Goal: Information Seeking & Learning: Learn about a topic

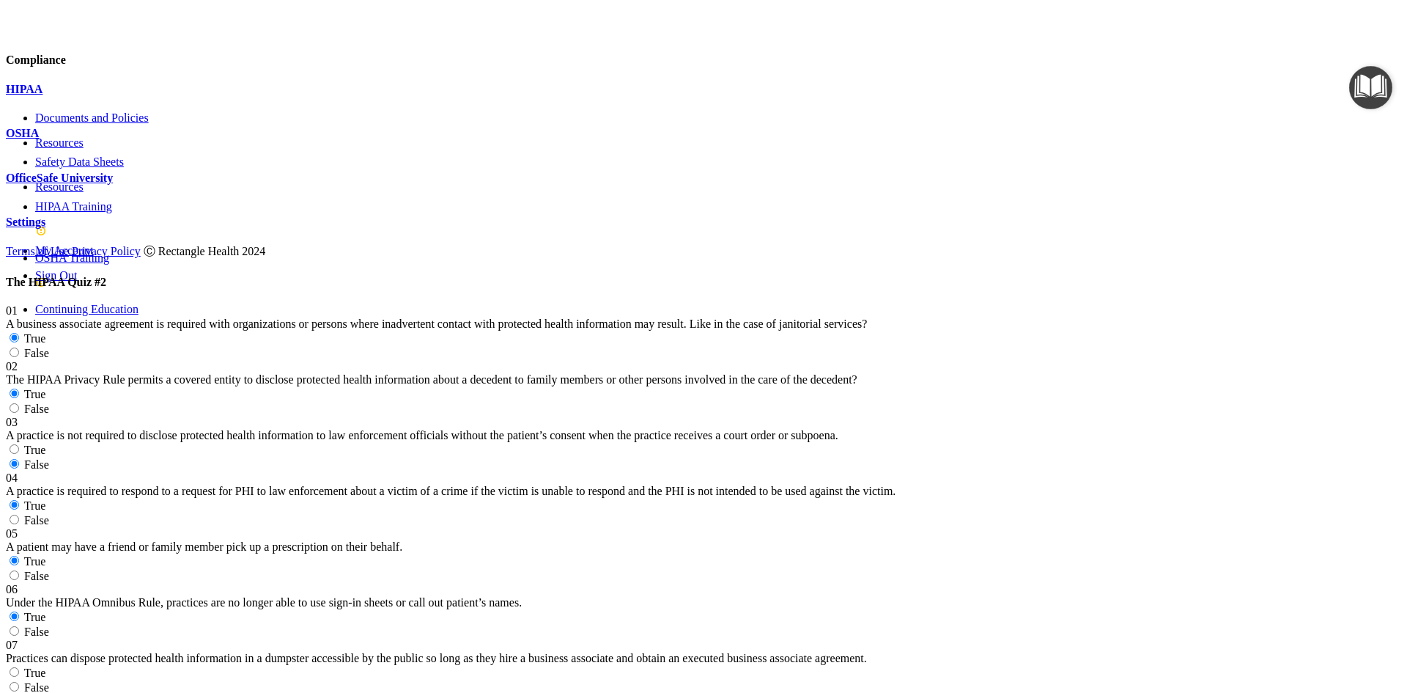
scroll to position [953, 0]
radio input "true"
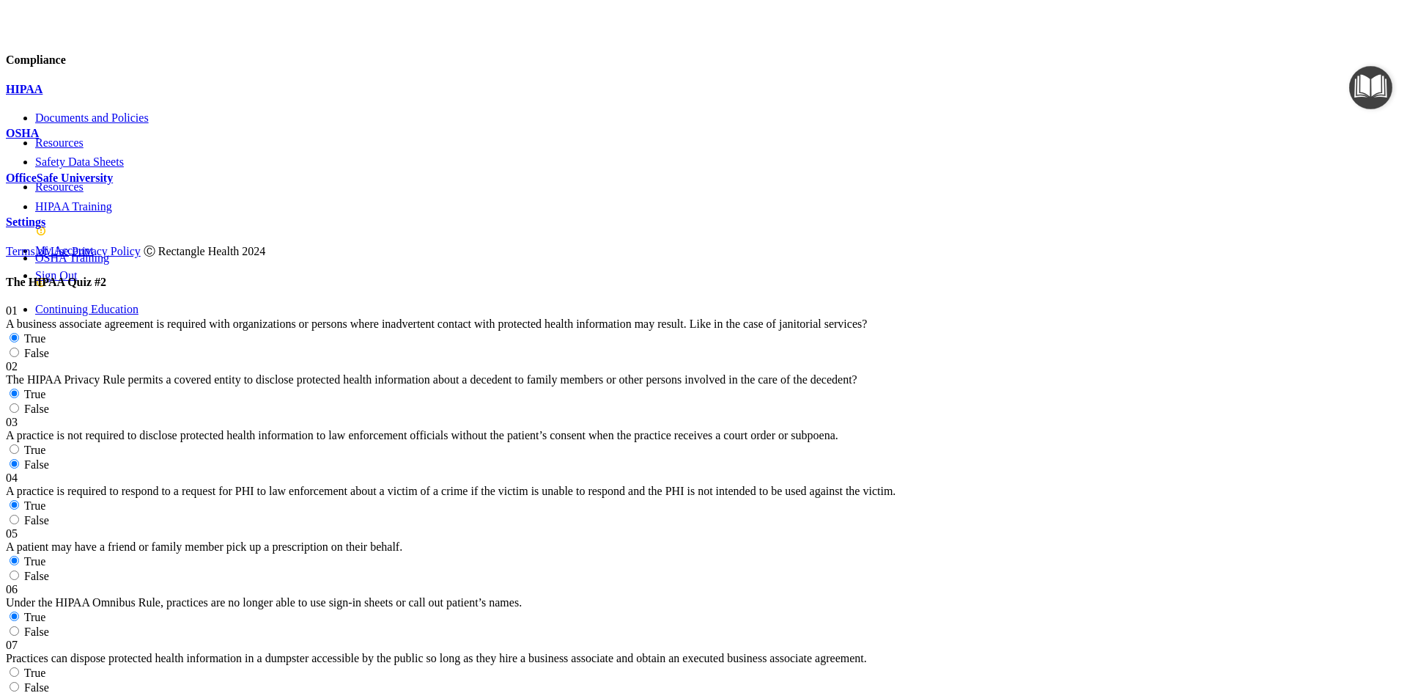
radio input "true"
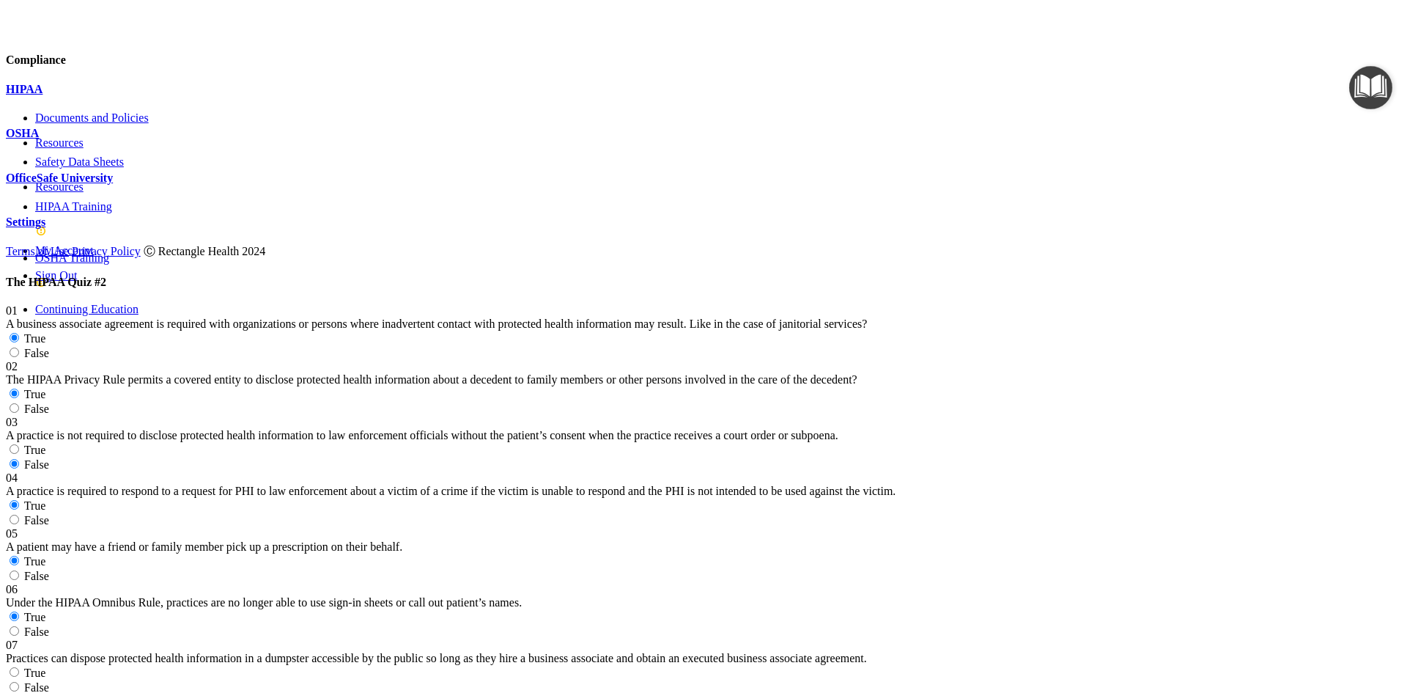
radio input "true"
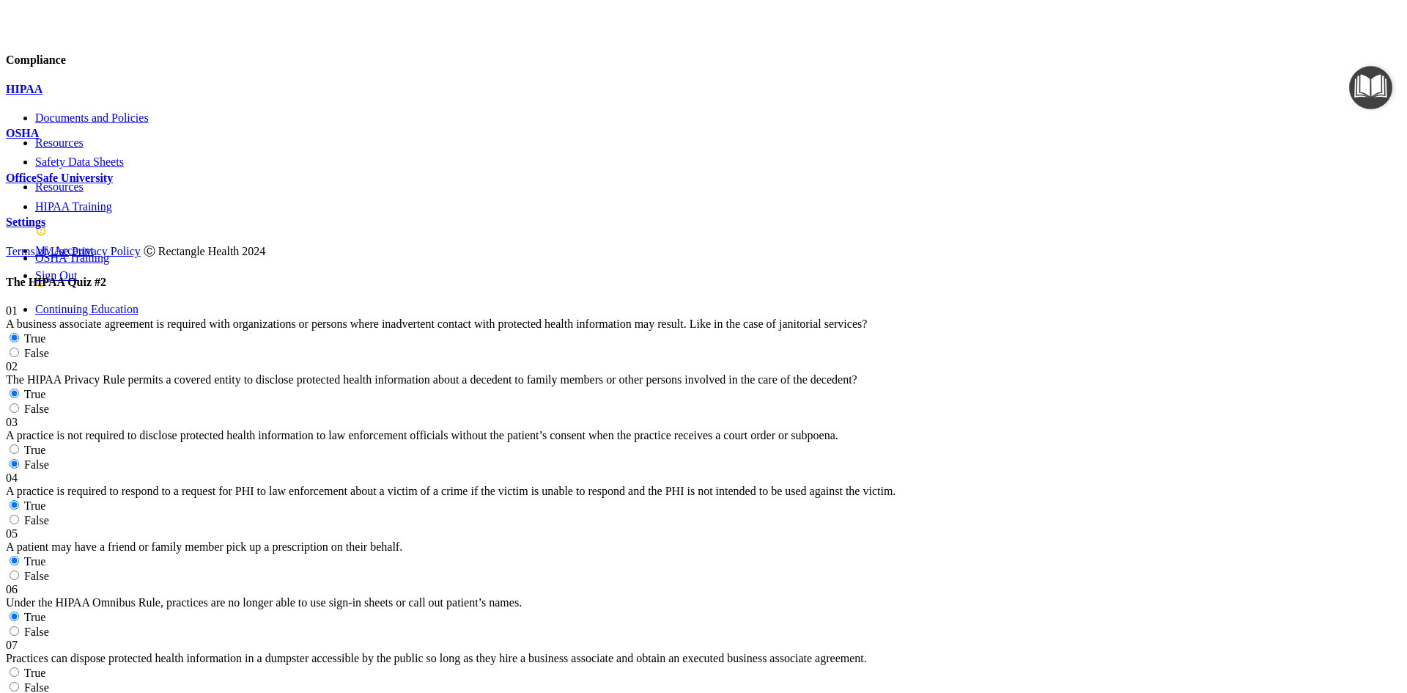
radio input "true"
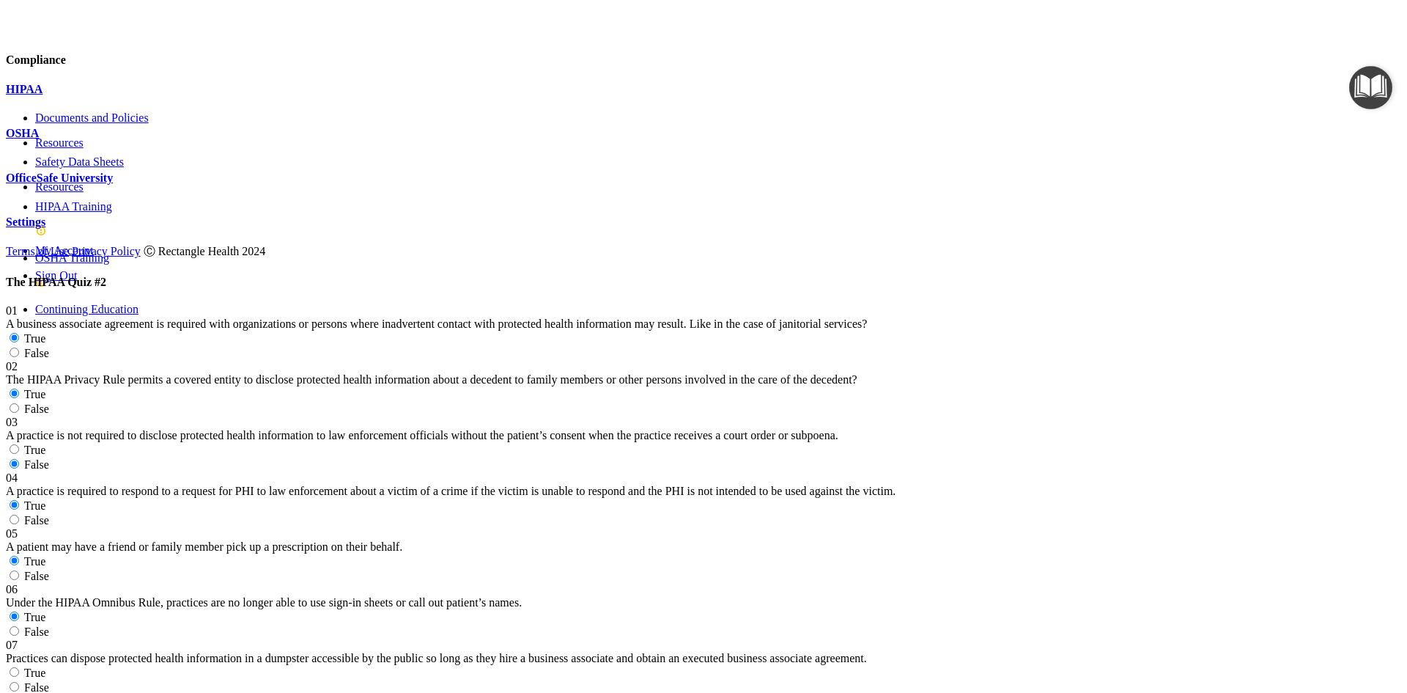
radio input "true"
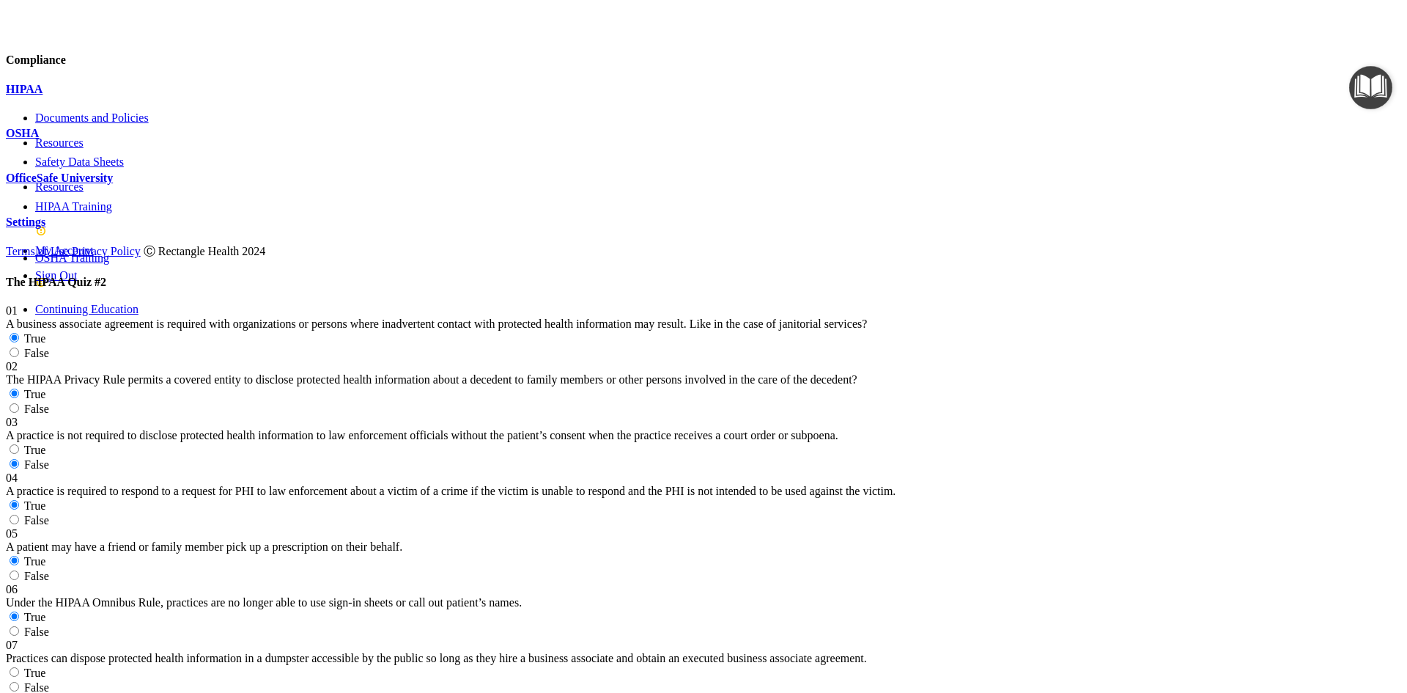
scroll to position [1759, 0]
radio input "true"
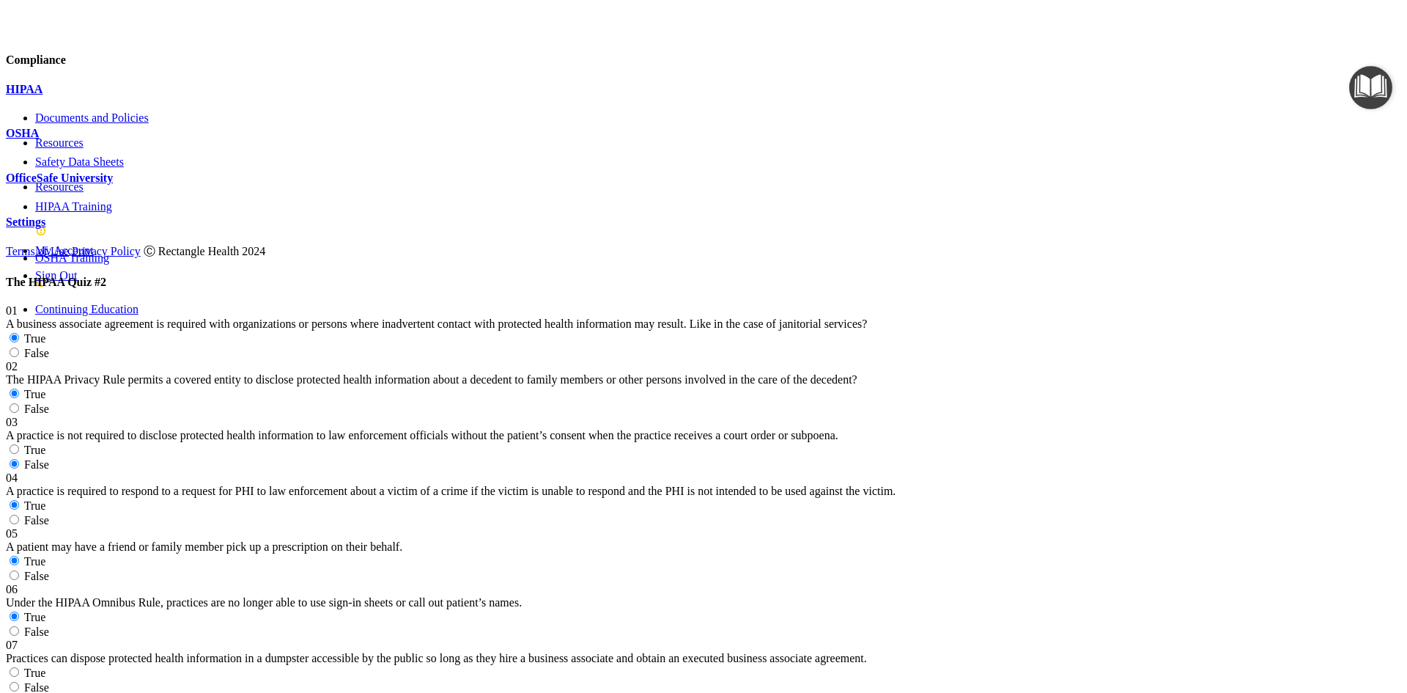
radio input "true"
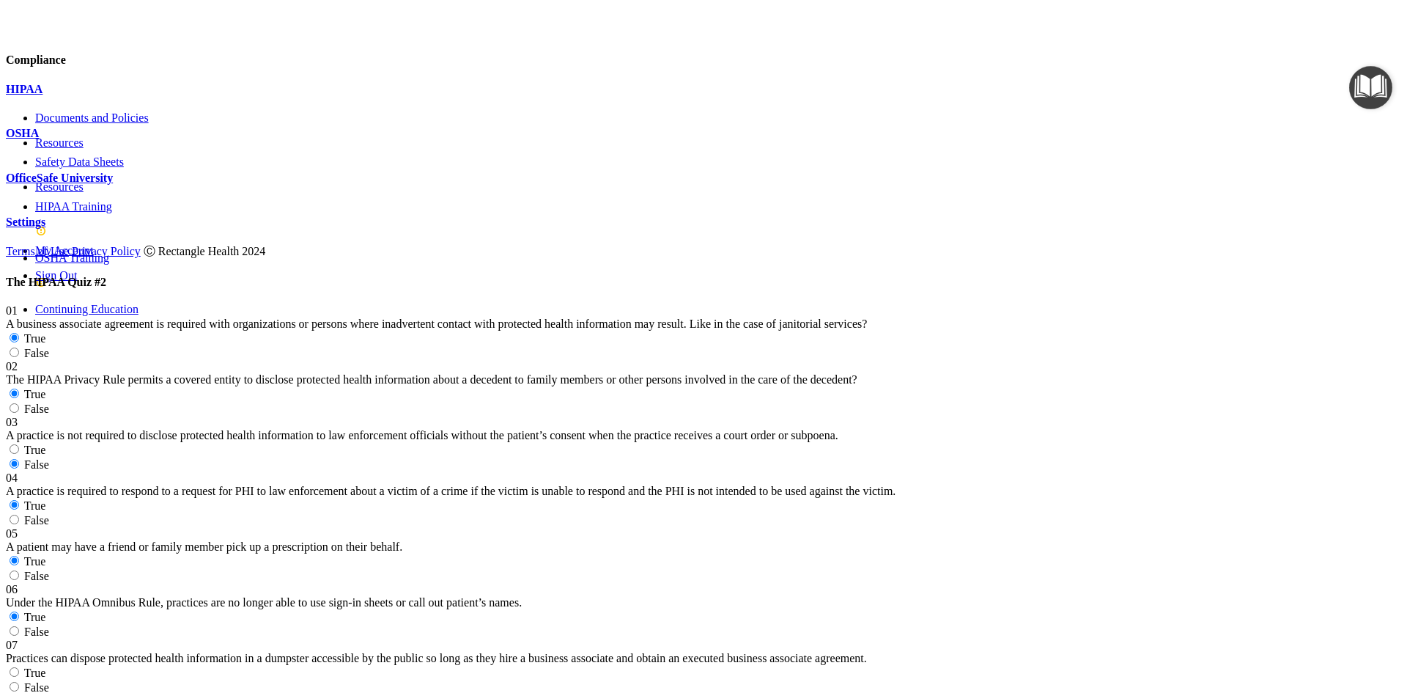
radio input "true"
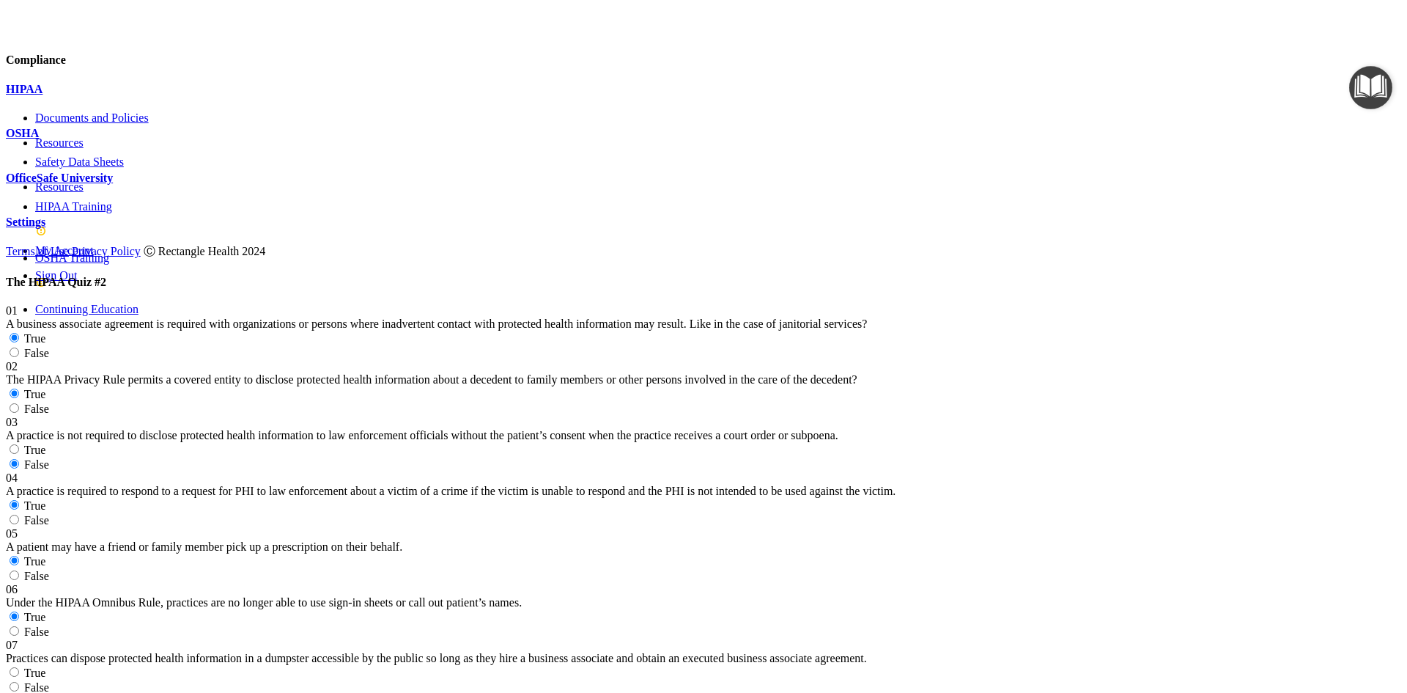
radio input "true"
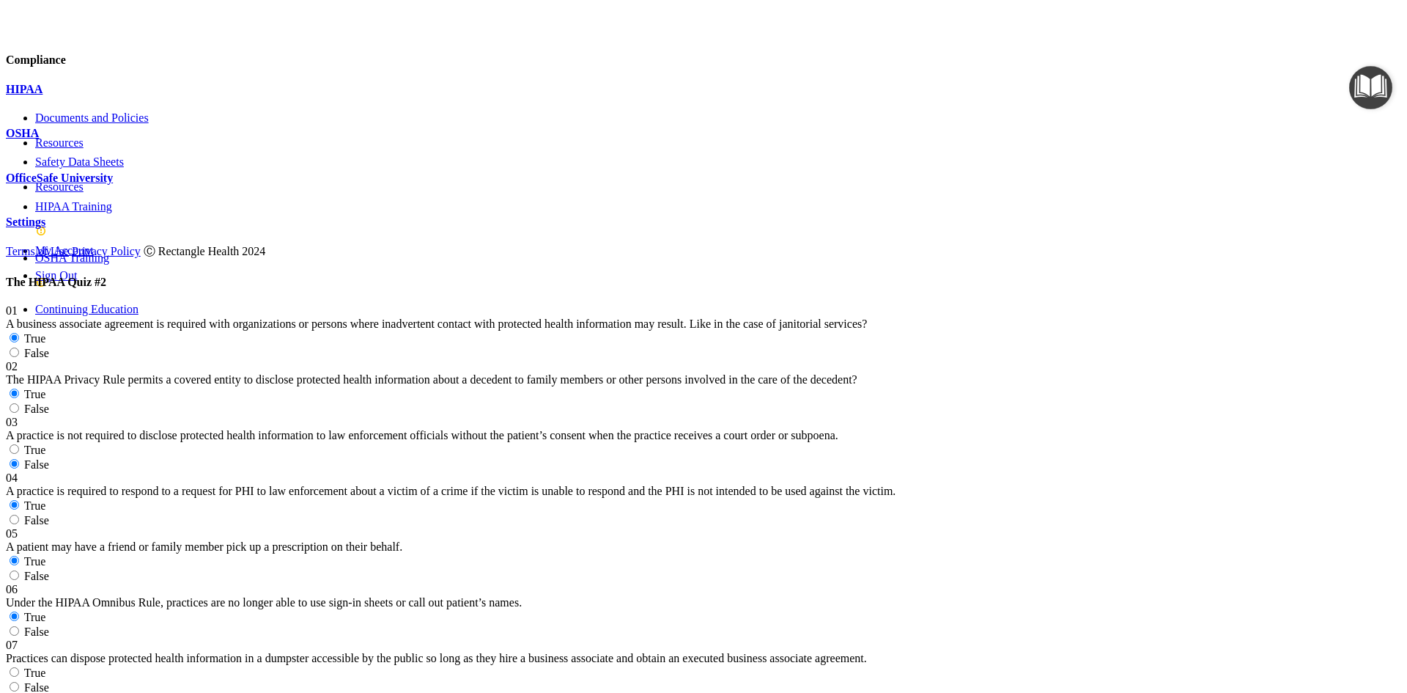
radio input "true"
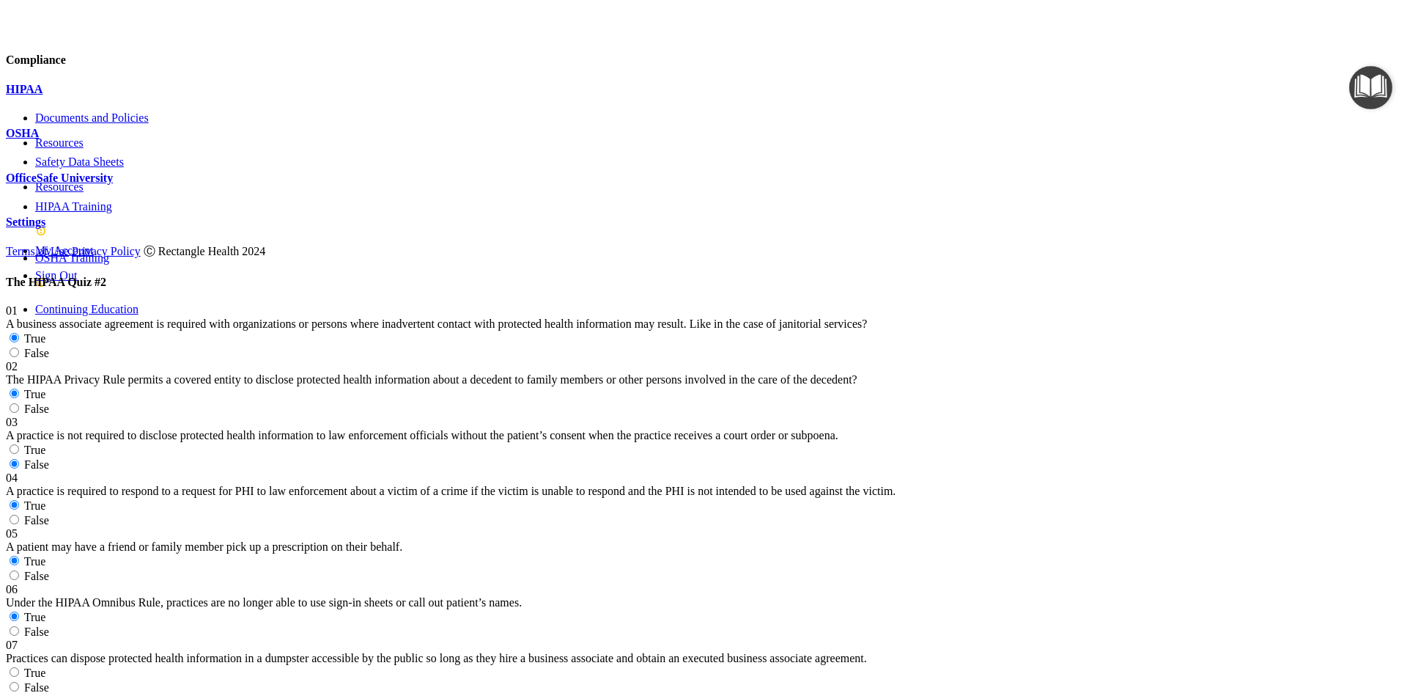
radio input "false"
radio input "true"
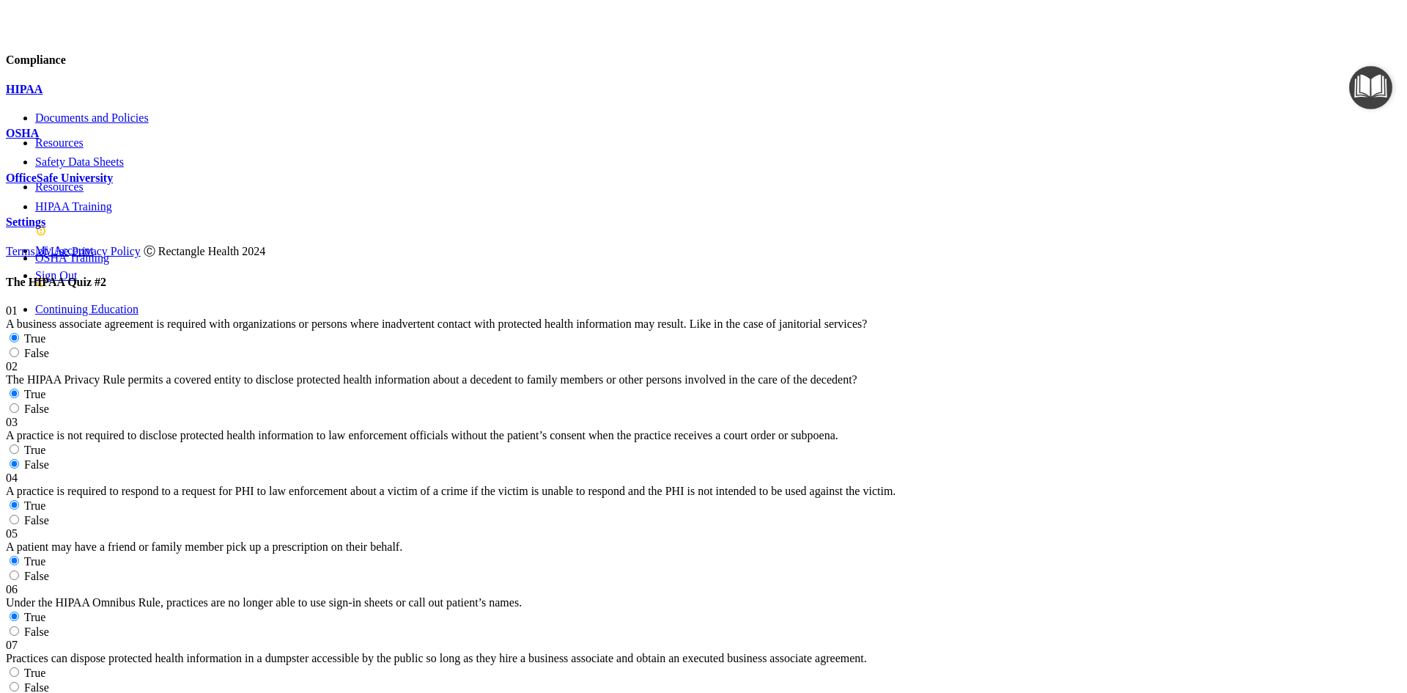
radio input "true"
radio input "false"
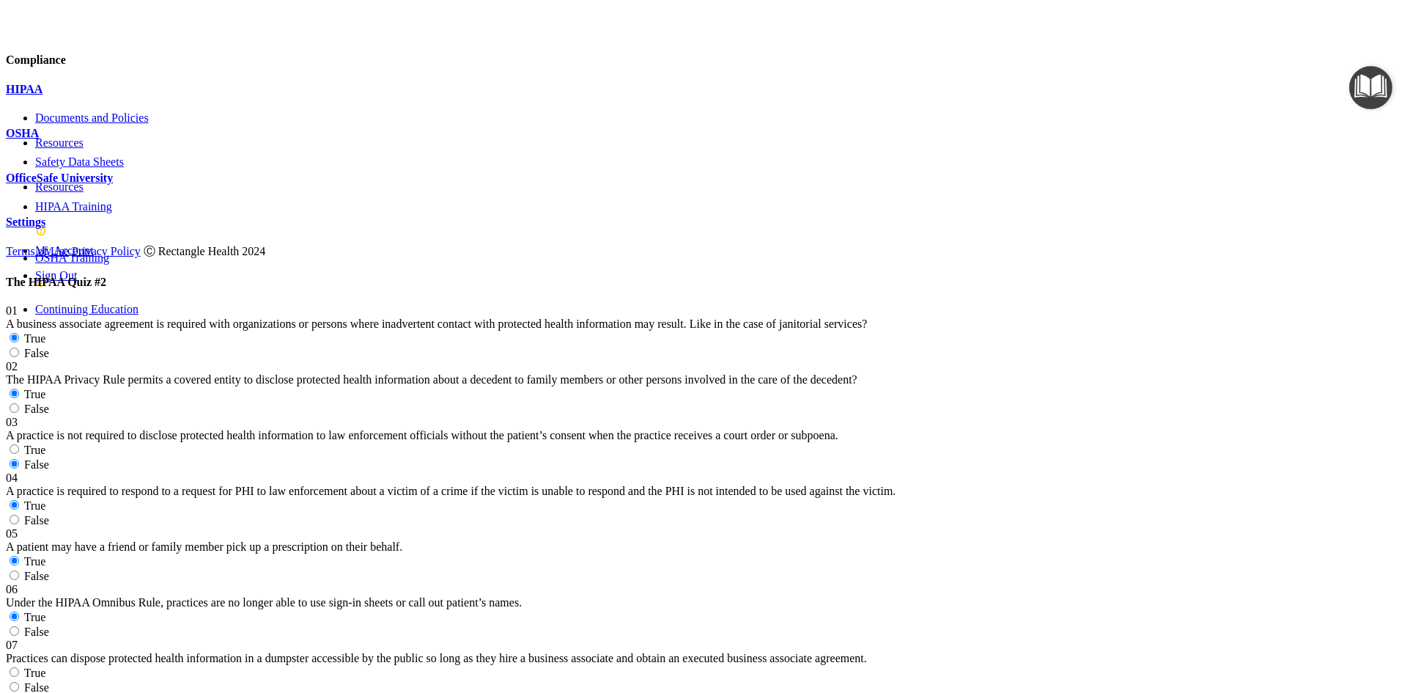
radio input "true"
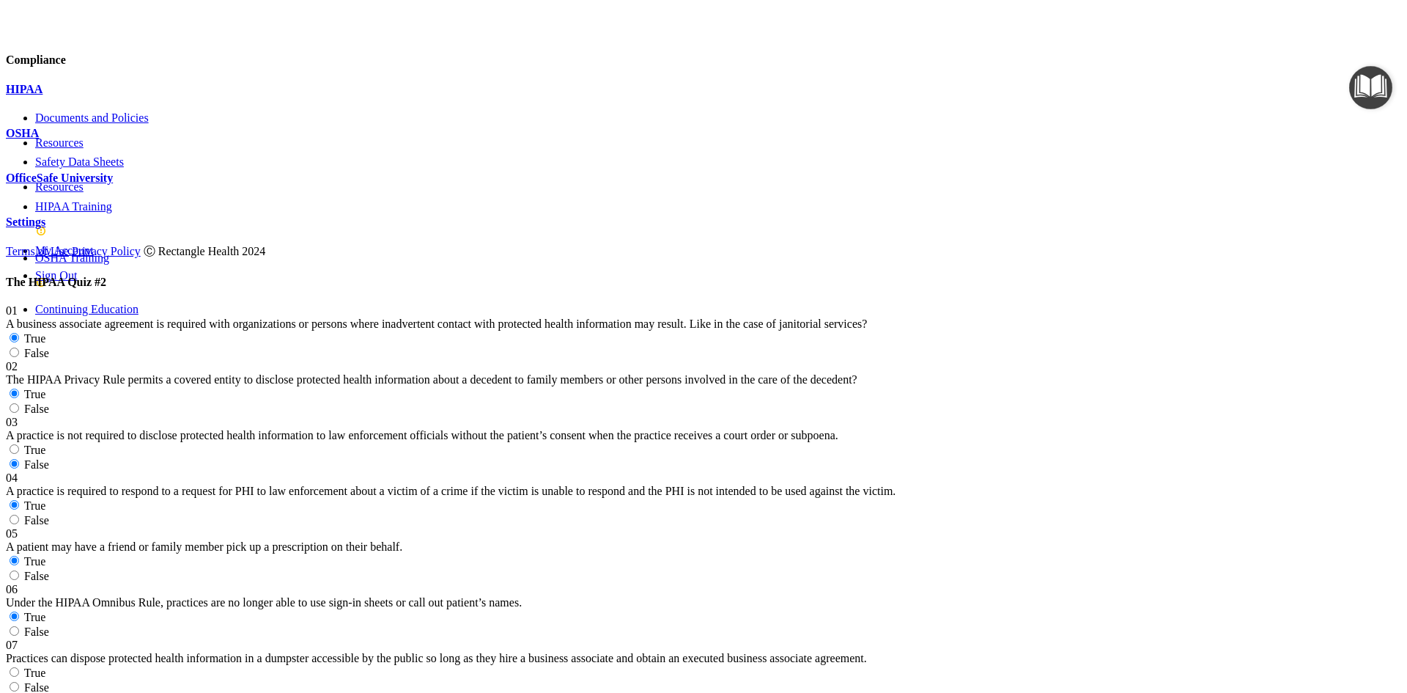
radio input "true"
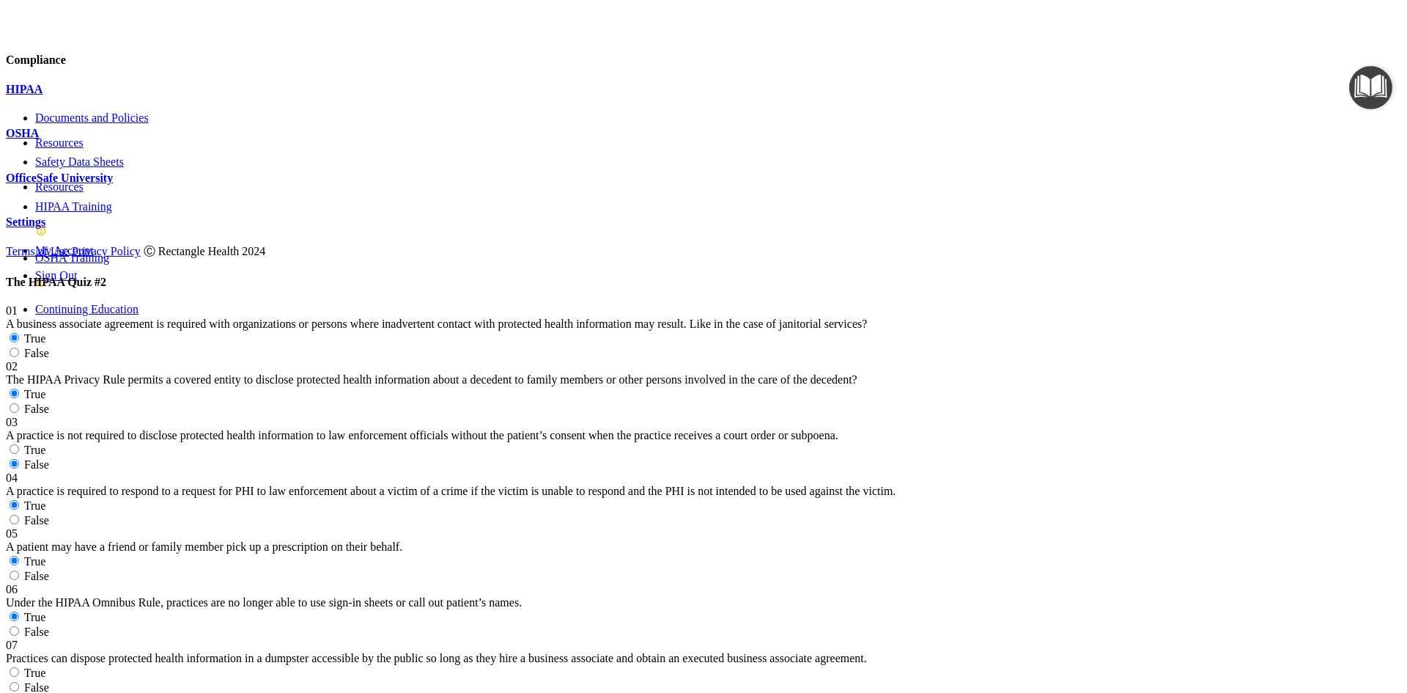
radio input "false"
click at [19, 682] on input "False" at bounding box center [15, 687] width 10 height 10
radio input "true"
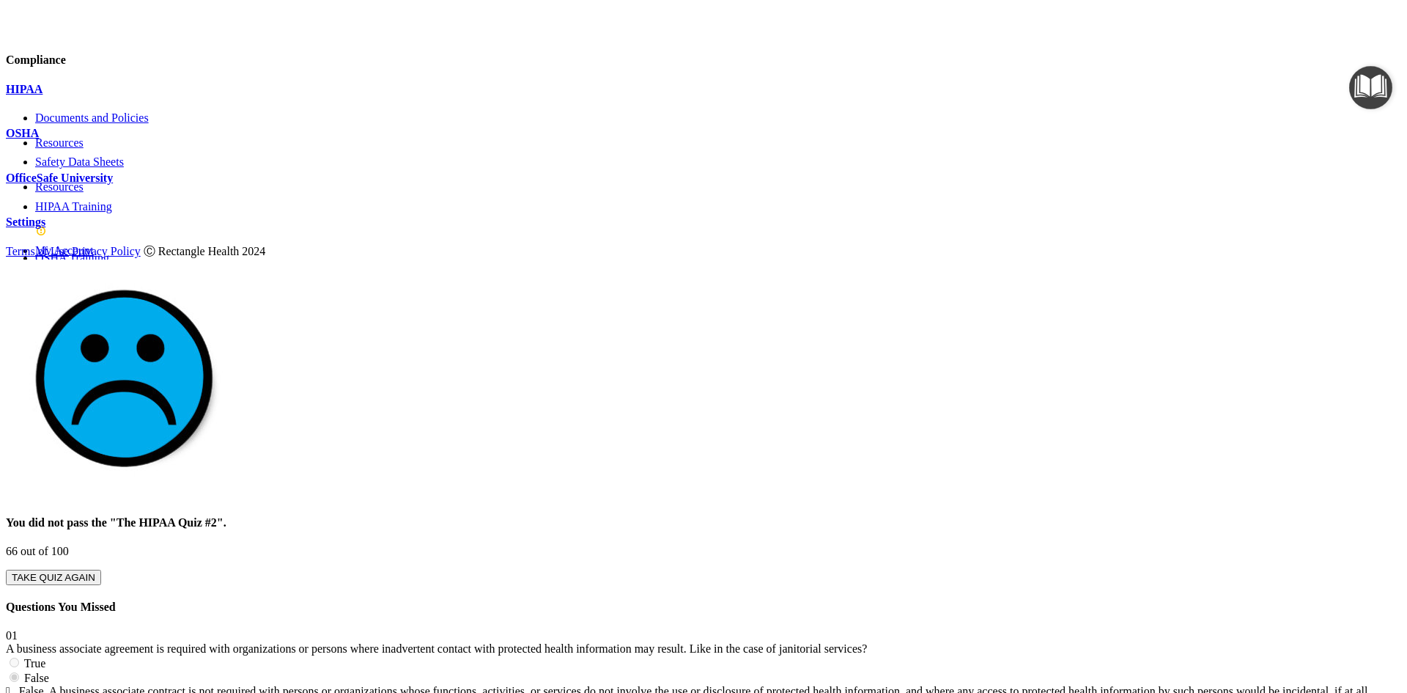
click at [101, 570] on button "TAKE QUIZ AGAIN" at bounding box center [53, 577] width 95 height 15
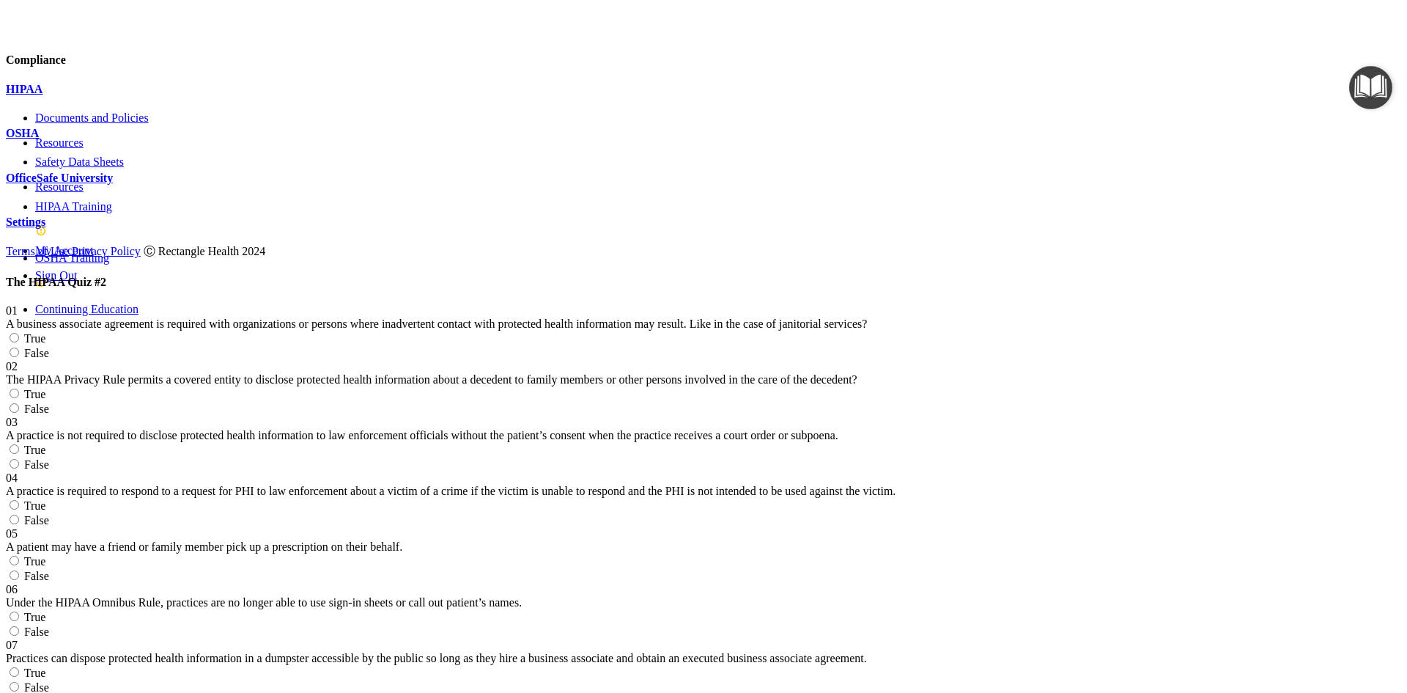
click at [19, 333] on input "True" at bounding box center [15, 338] width 10 height 10
radio input "true"
click at [19, 347] on input "False" at bounding box center [15, 352] width 10 height 10
radio input "true"
radio input "false"
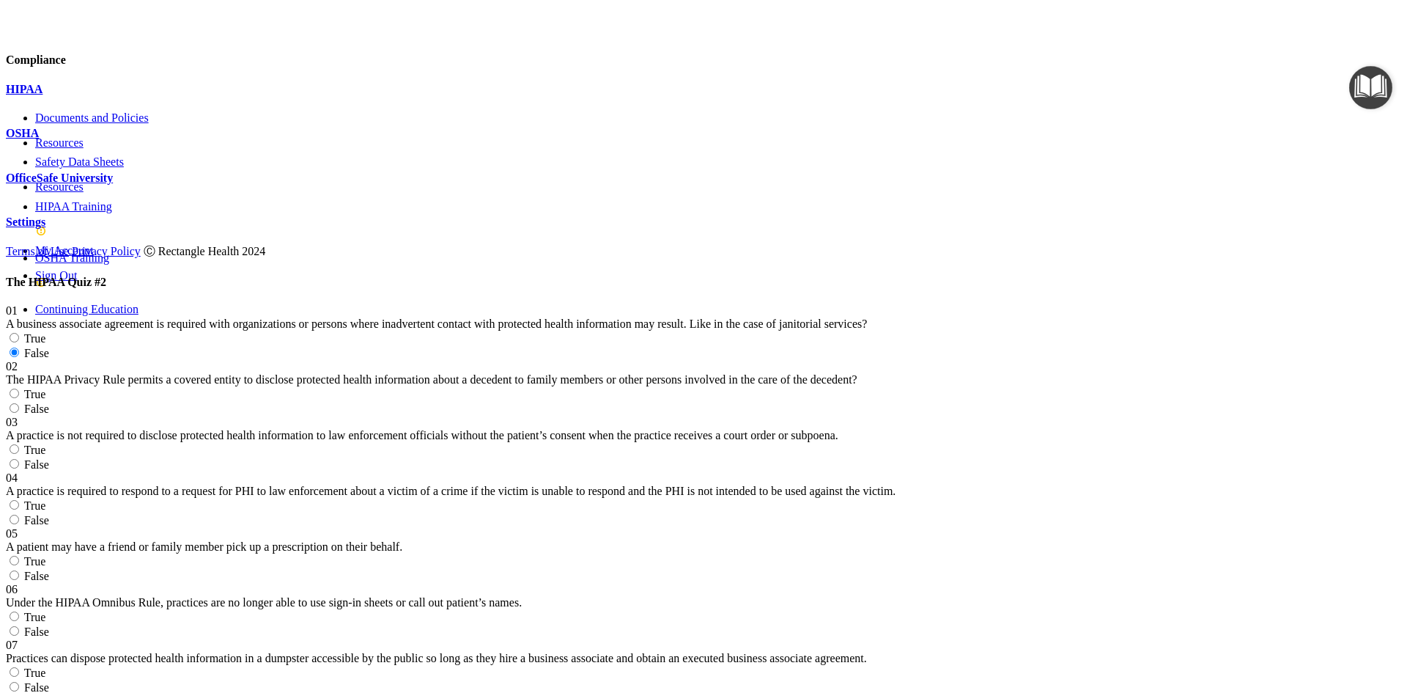
click at [19, 389] on input "True" at bounding box center [15, 394] width 10 height 10
radio input "true"
click at [49, 458] on label "False" at bounding box center [27, 464] width 43 height 12
click at [19, 459] on input "False" at bounding box center [15, 464] width 10 height 10
radio input "true"
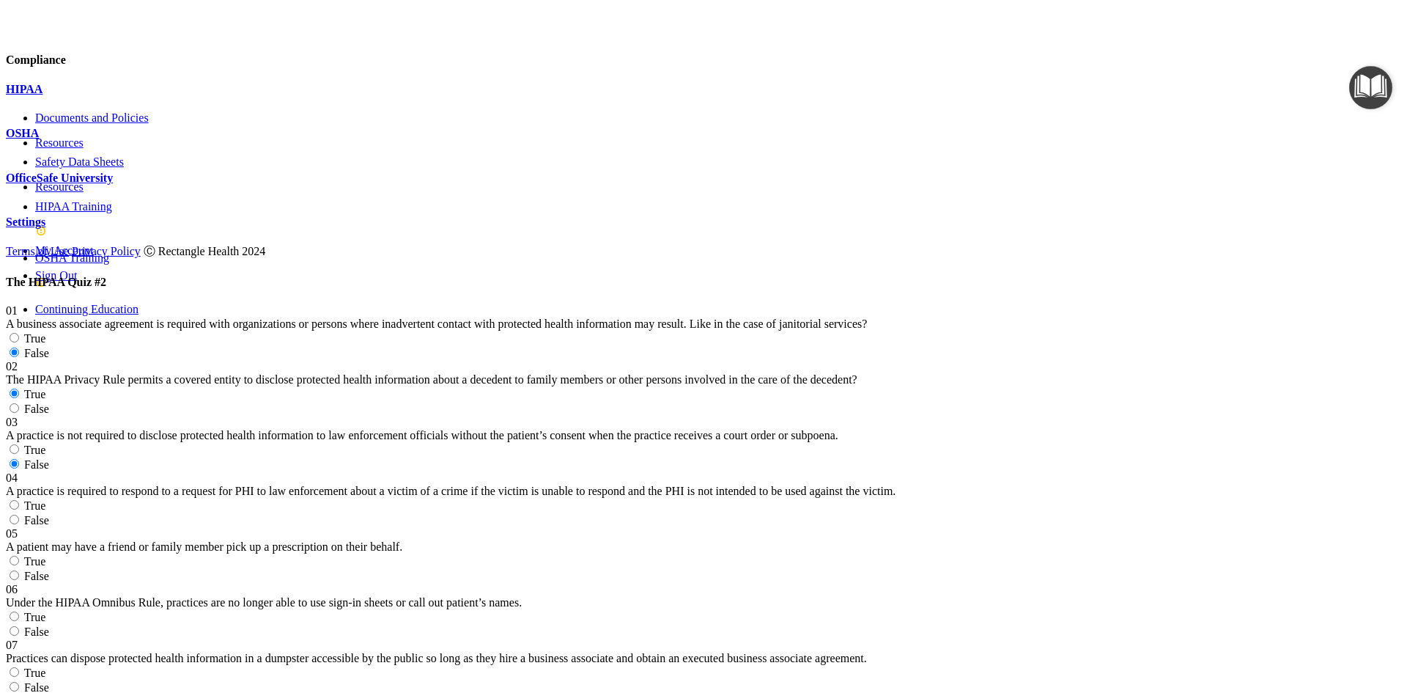
click at [19, 500] on input "True" at bounding box center [15, 505] width 10 height 10
radio input "true"
click at [19, 570] on input "False" at bounding box center [15, 575] width 10 height 10
radio input "true"
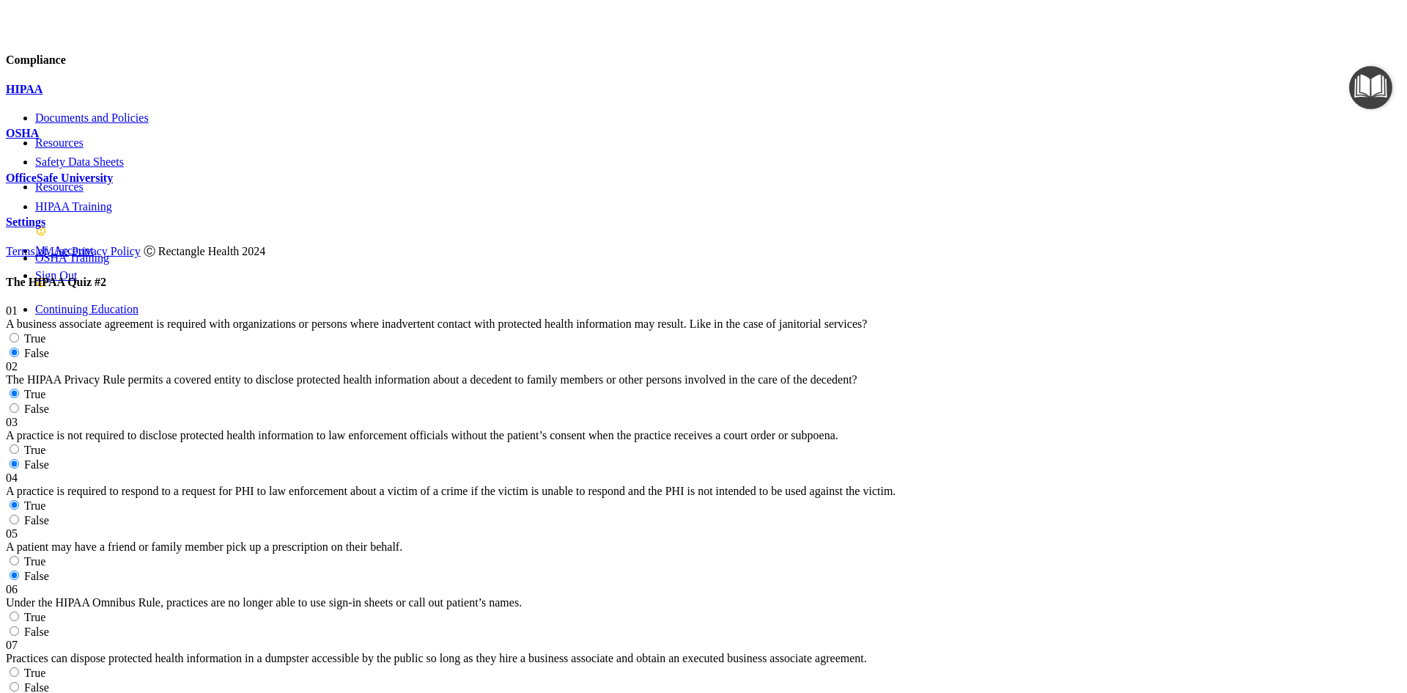
click at [19, 611] on input "True" at bounding box center [15, 616] width 10 height 10
radio input "true"
click at [19, 682] on input "False" at bounding box center [15, 687] width 10 height 10
radio input "true"
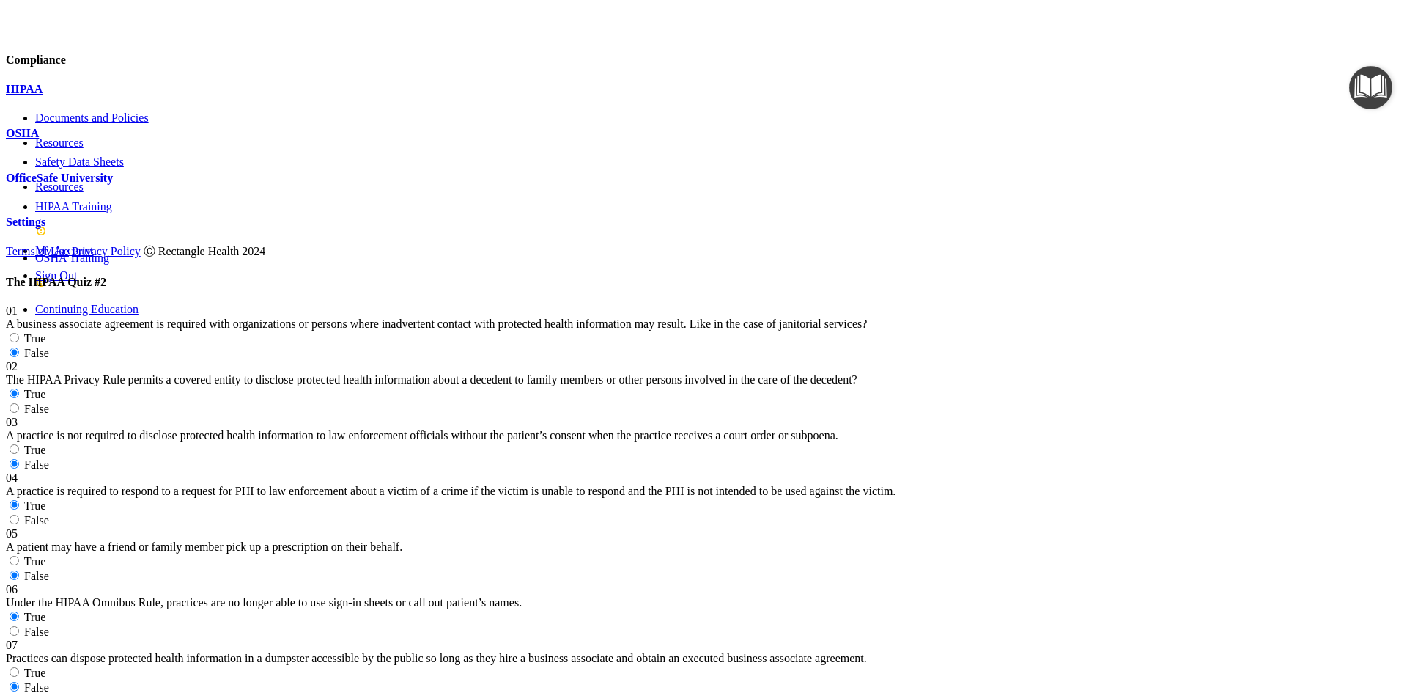
radio input "true"
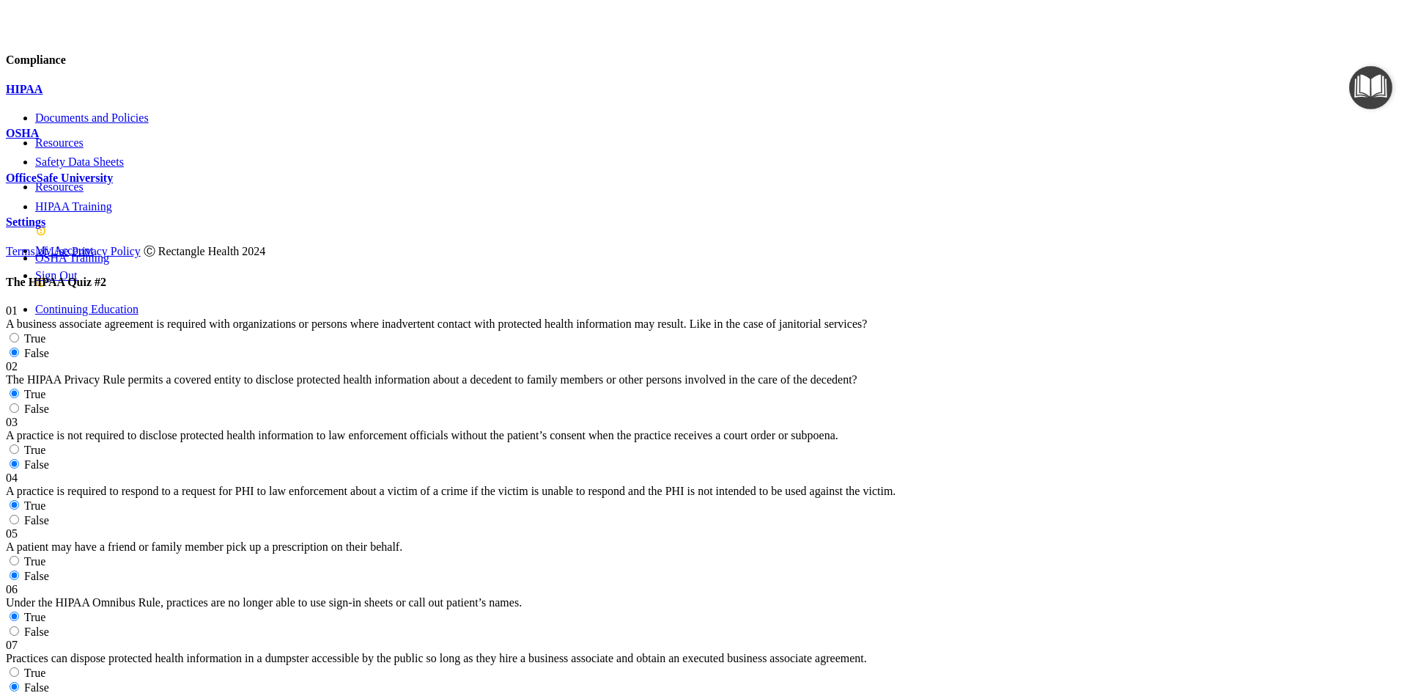
radio input "true"
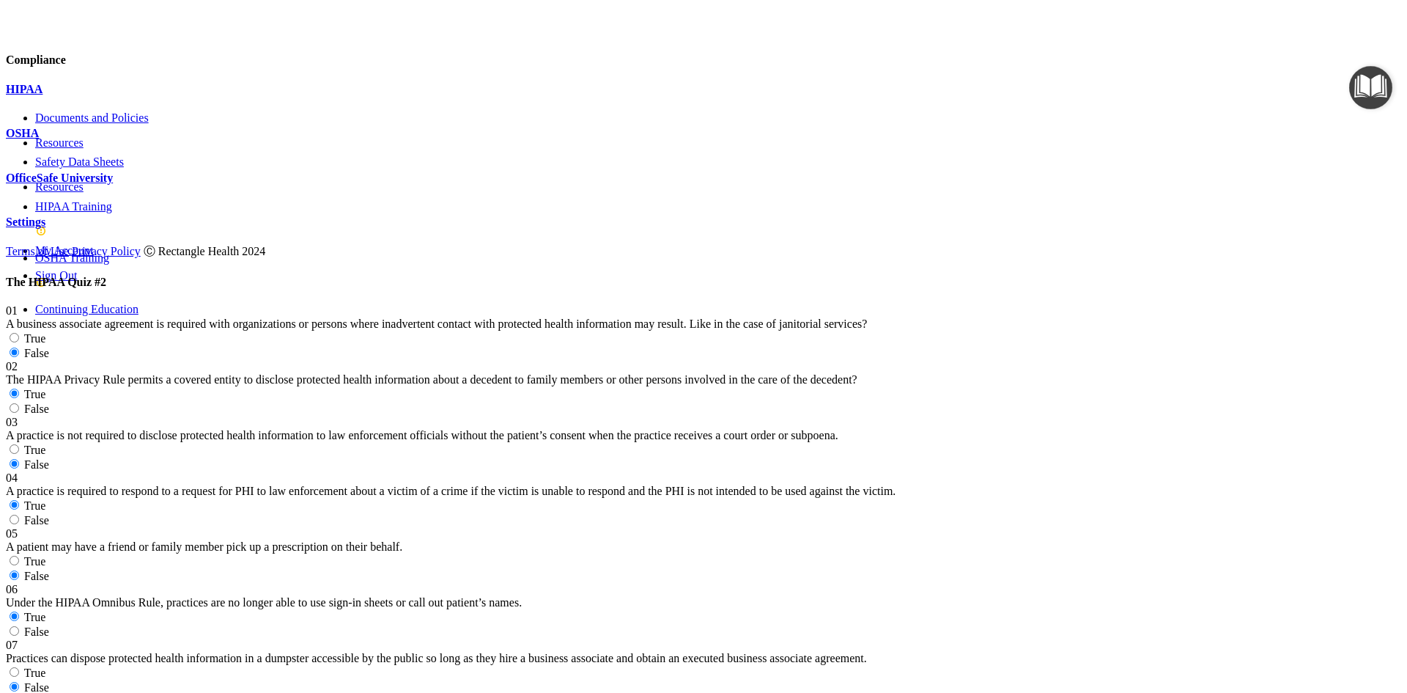
radio input "true"
radio input "false"
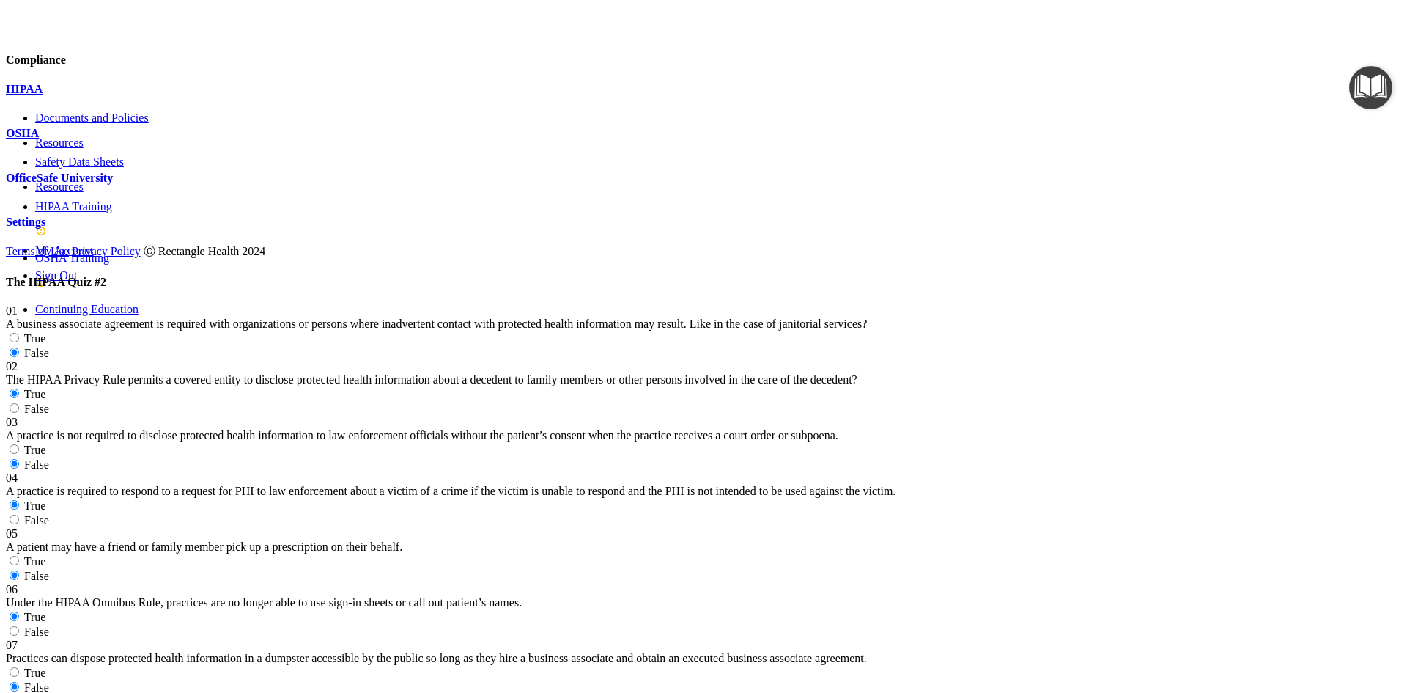
radio input "true"
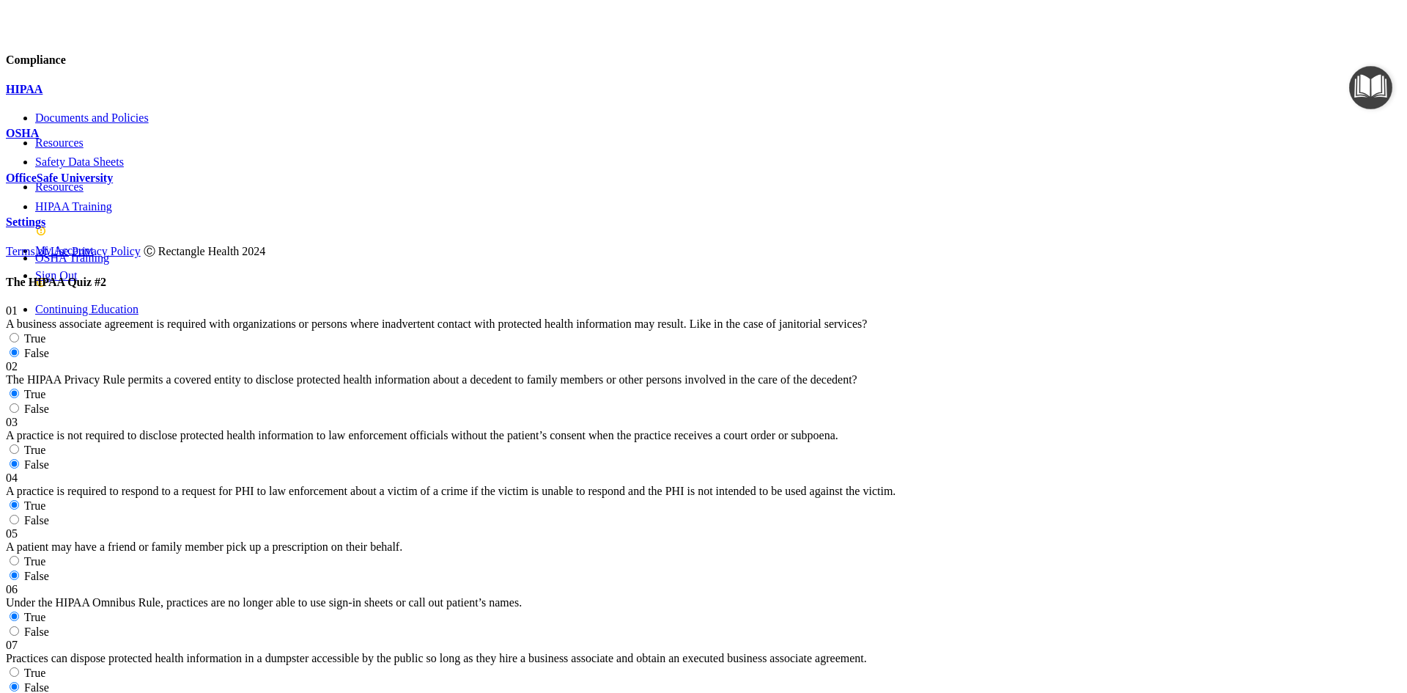
radio input "true"
radio input "false"
radio input "true"
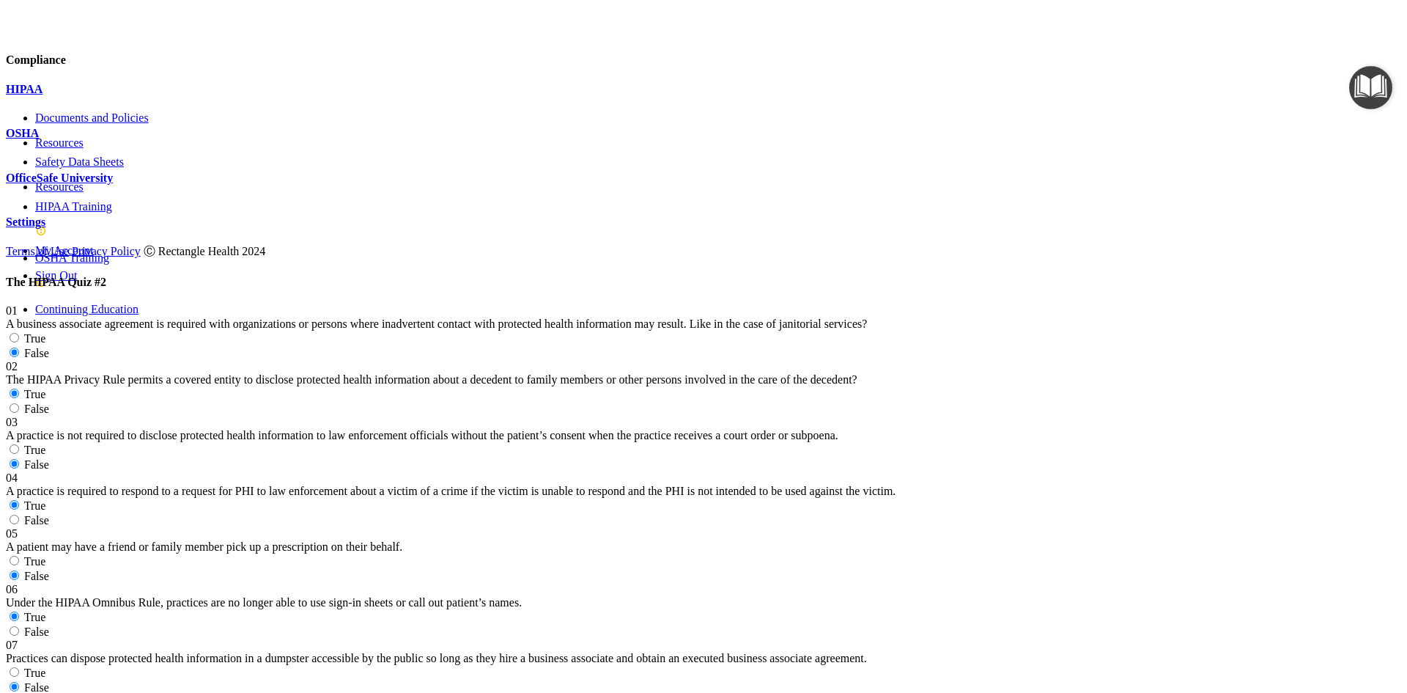
radio input "true"
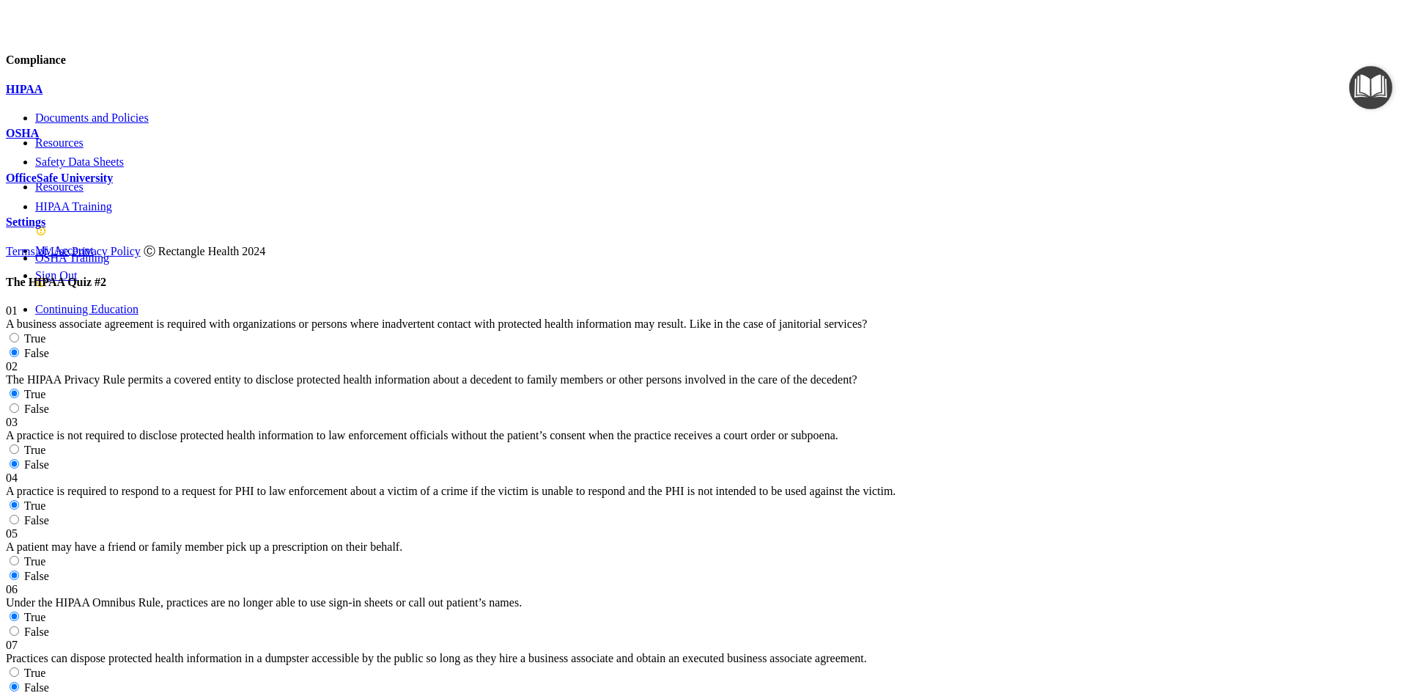
radio input "true"
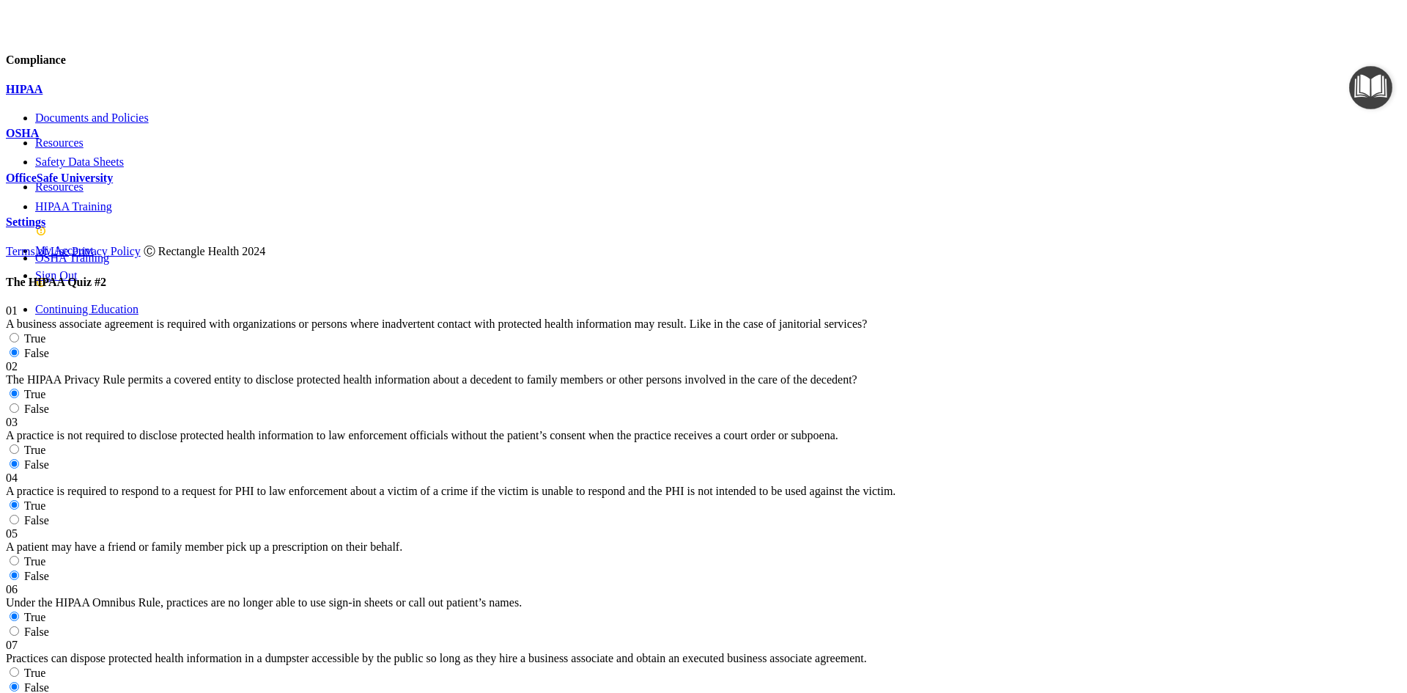
radio input "true"
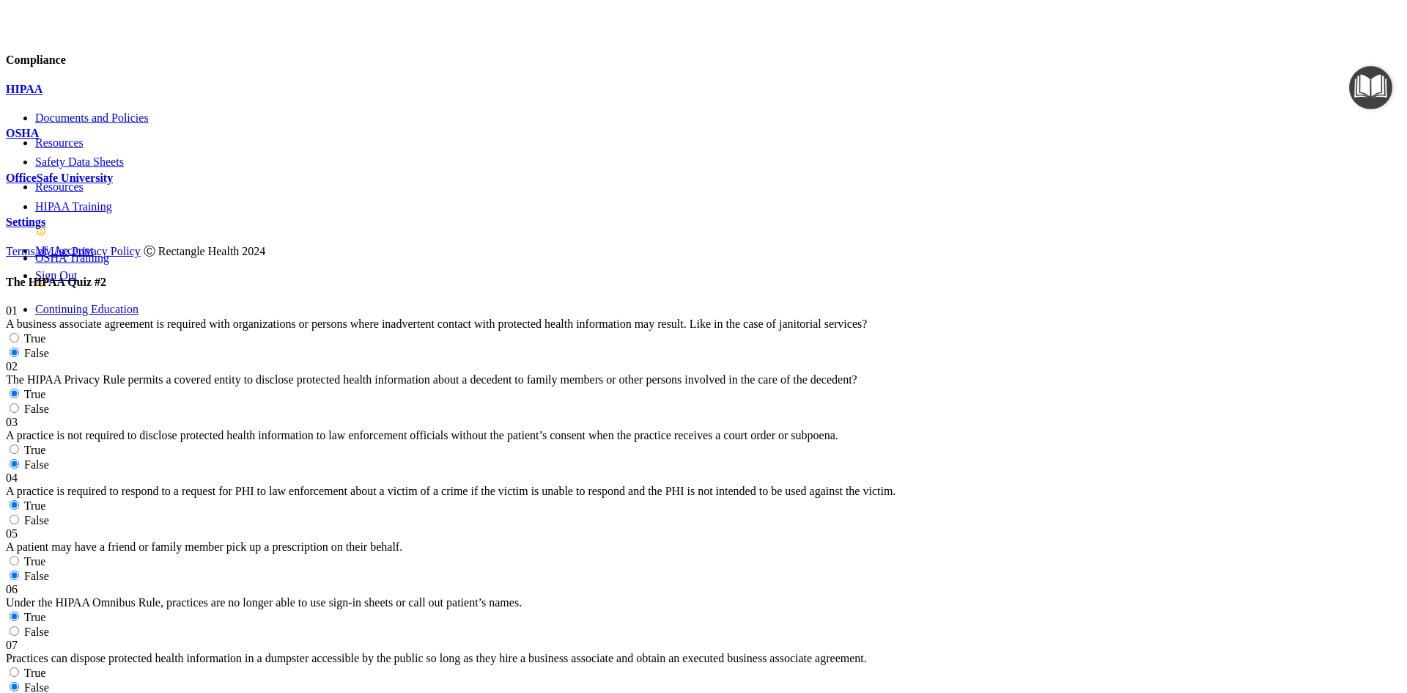
radio input "true"
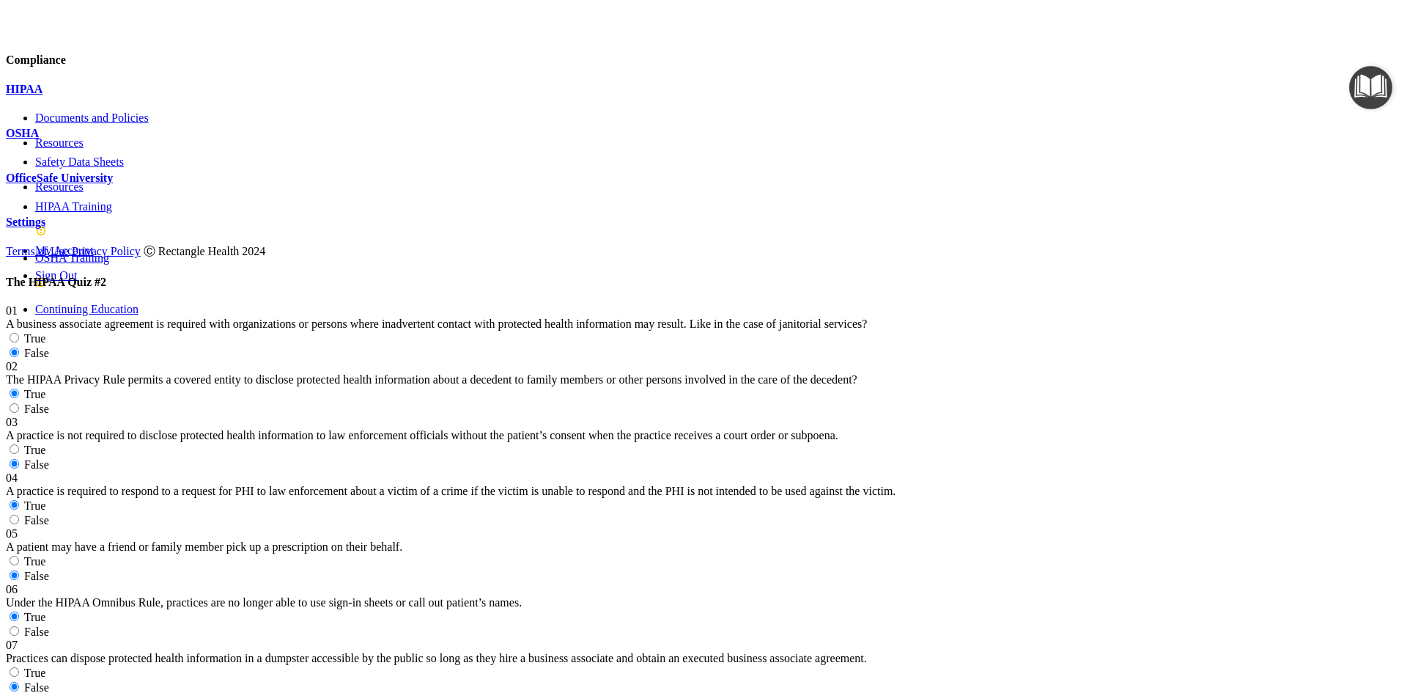
scroll to position [2346, 0]
radio input "true"
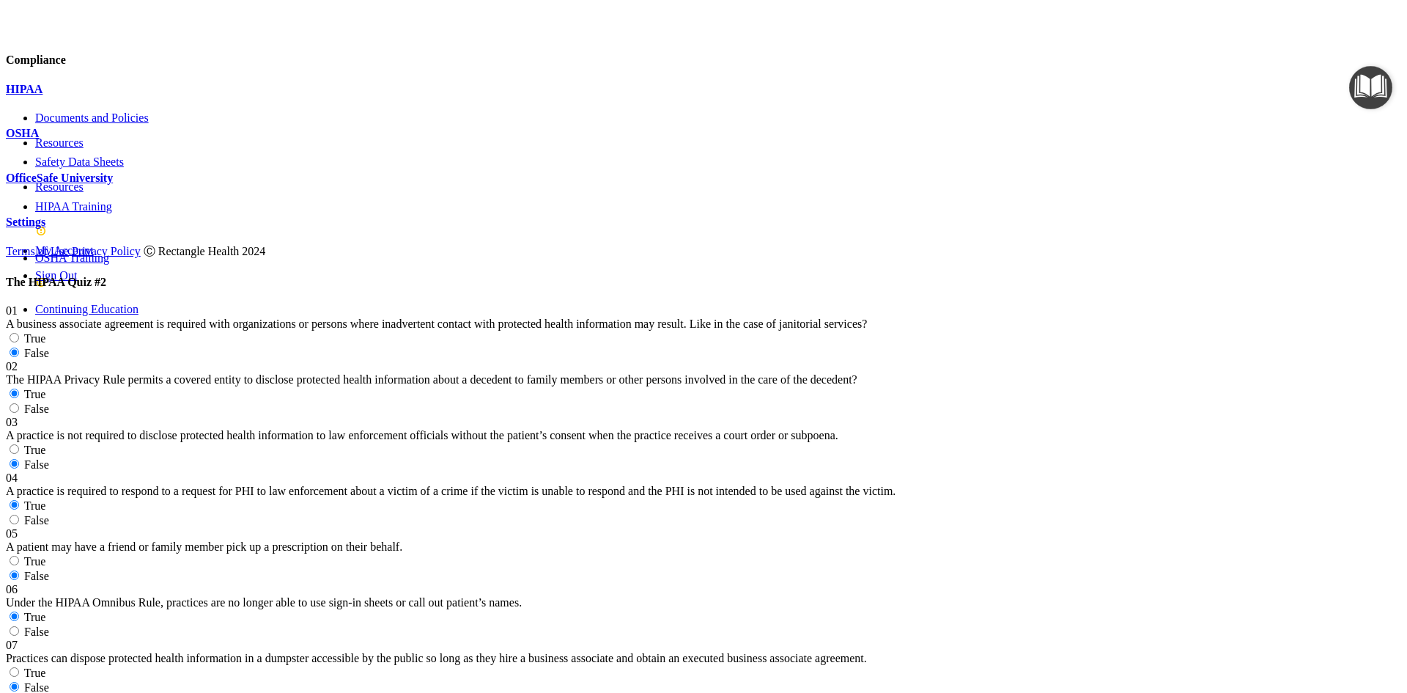
radio input "true"
radio input "false"
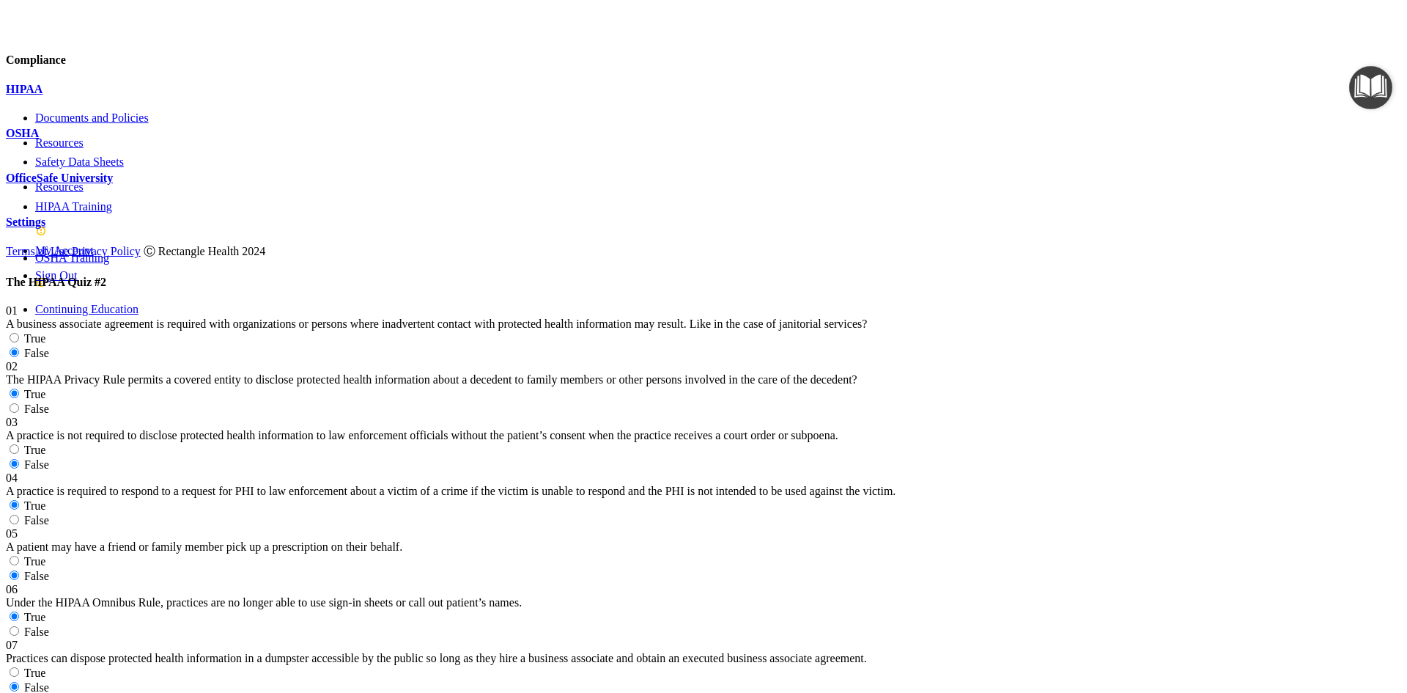
scroll to position [2492, 0]
radio input "true"
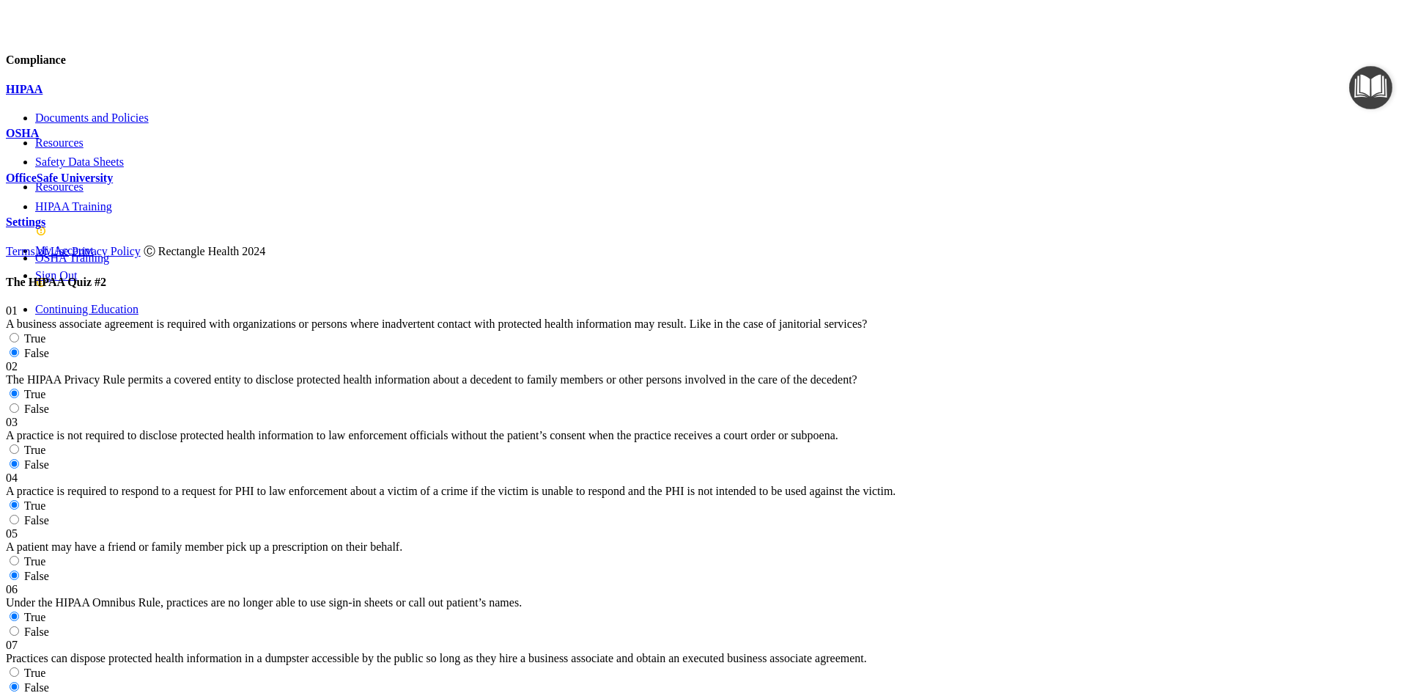
radio input "true"
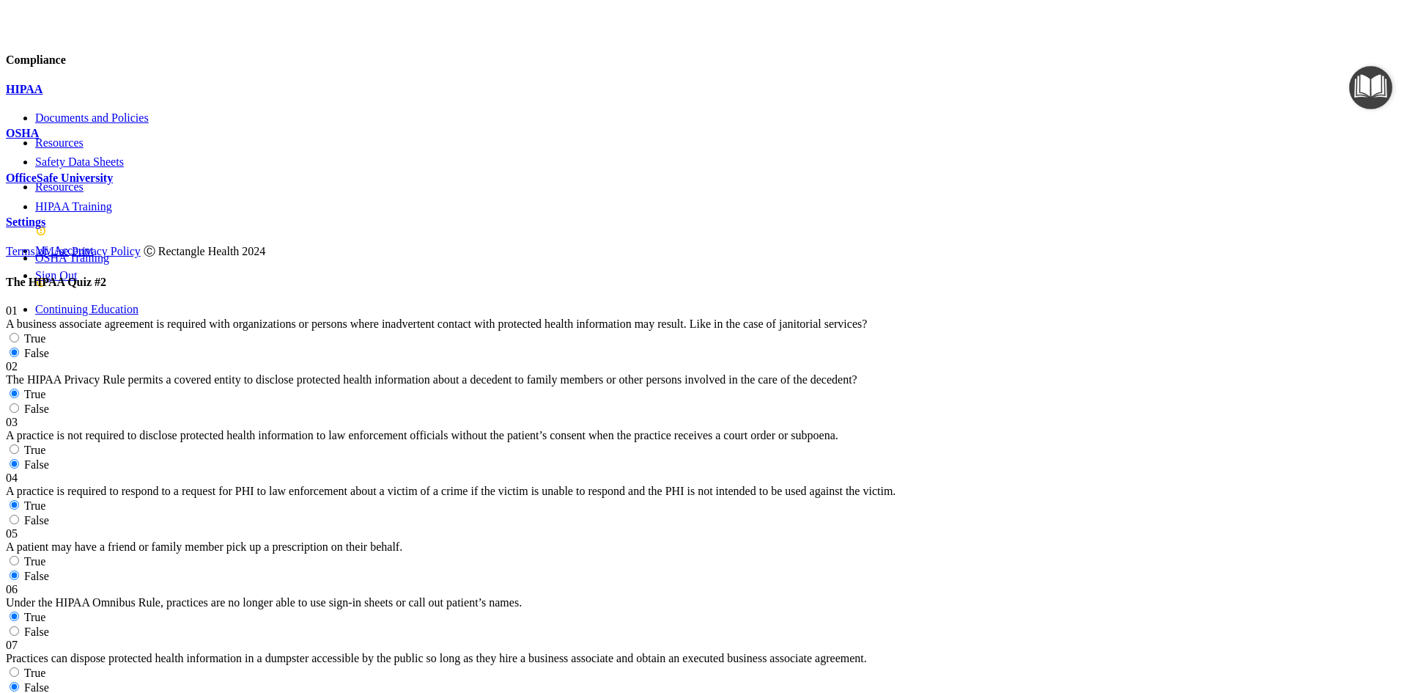
radio input "true"
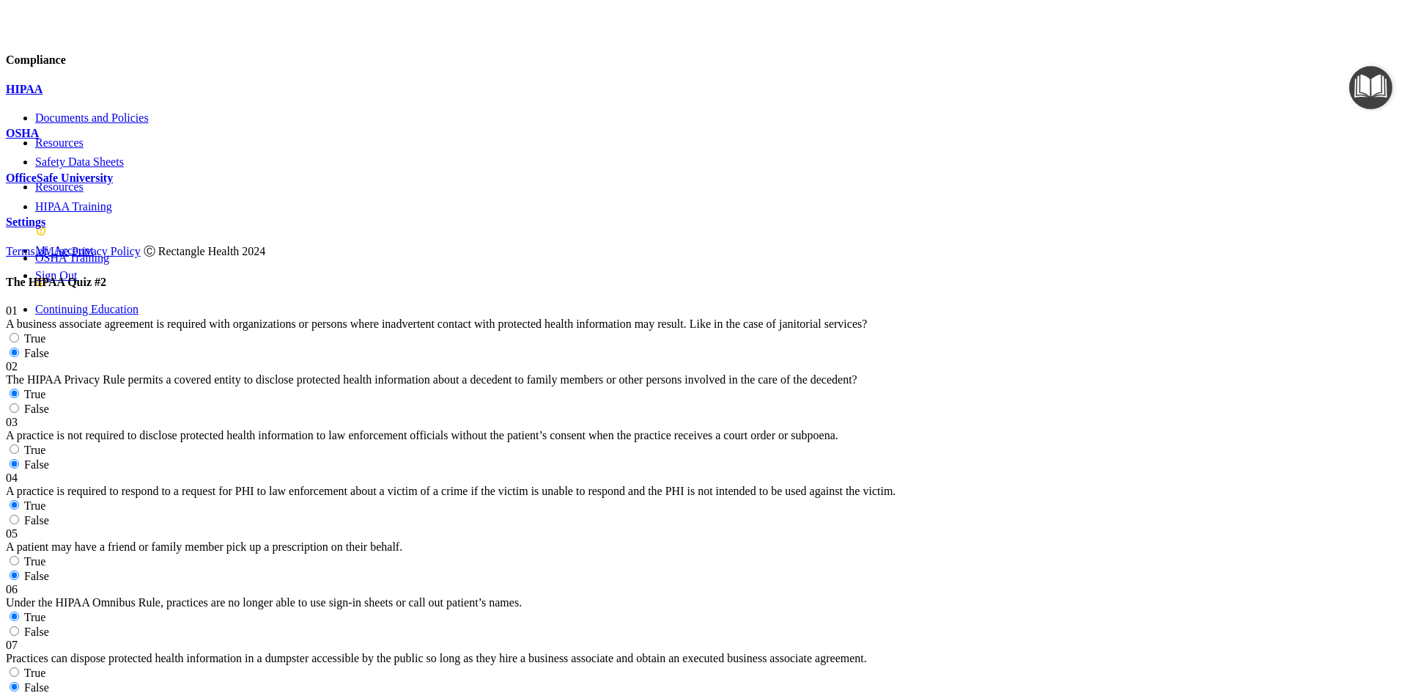
radio input "false"
radio input "true"
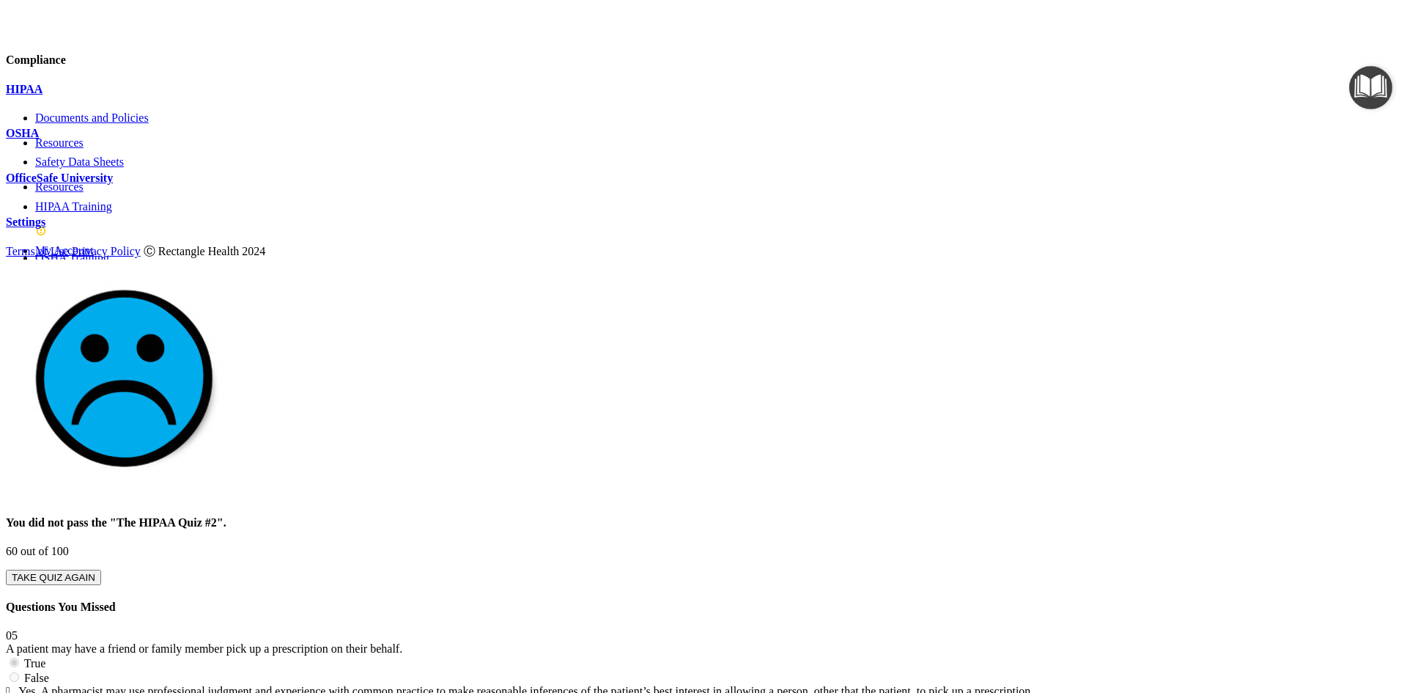
click at [101, 570] on button "TAKE QUIZ AGAIN" at bounding box center [53, 577] width 95 height 15
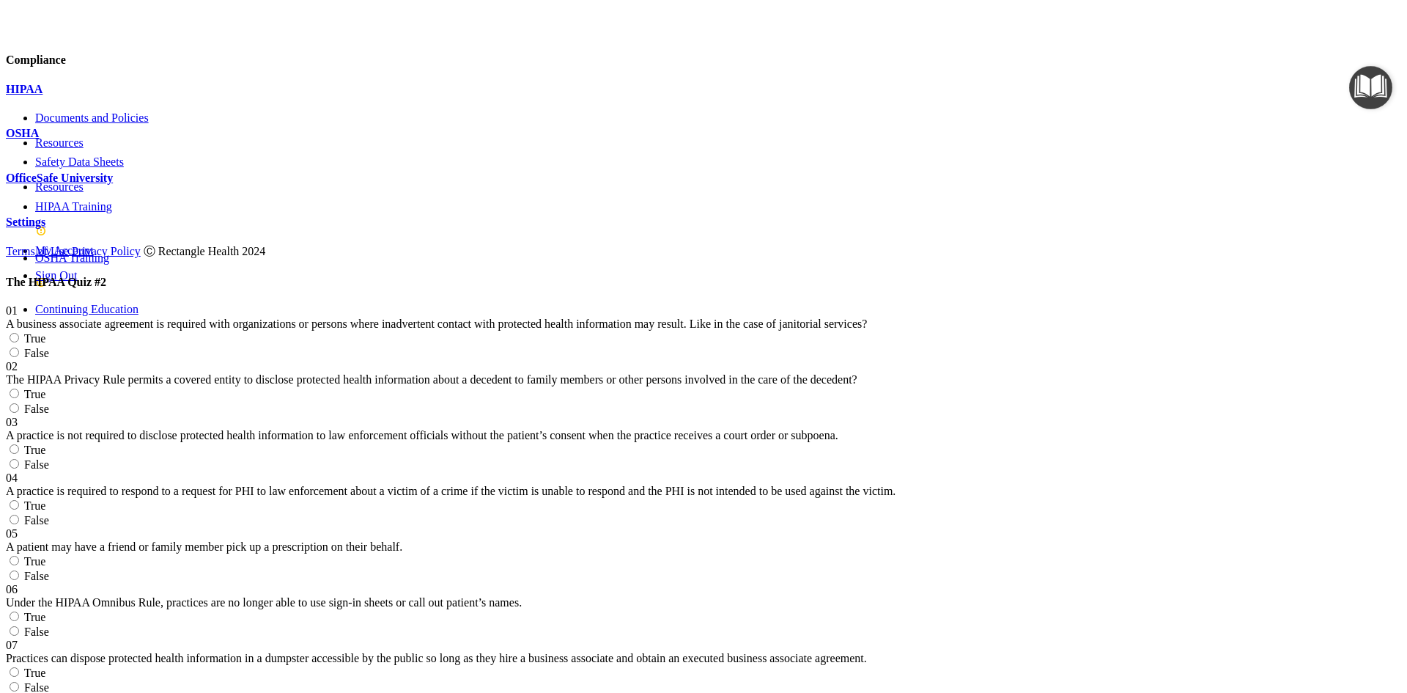
click at [49, 347] on label "False" at bounding box center [27, 353] width 43 height 12
click at [19, 347] on input "False" at bounding box center [15, 352] width 10 height 10
radio input "true"
click at [19, 389] on input "True" at bounding box center [15, 394] width 10 height 10
radio input "true"
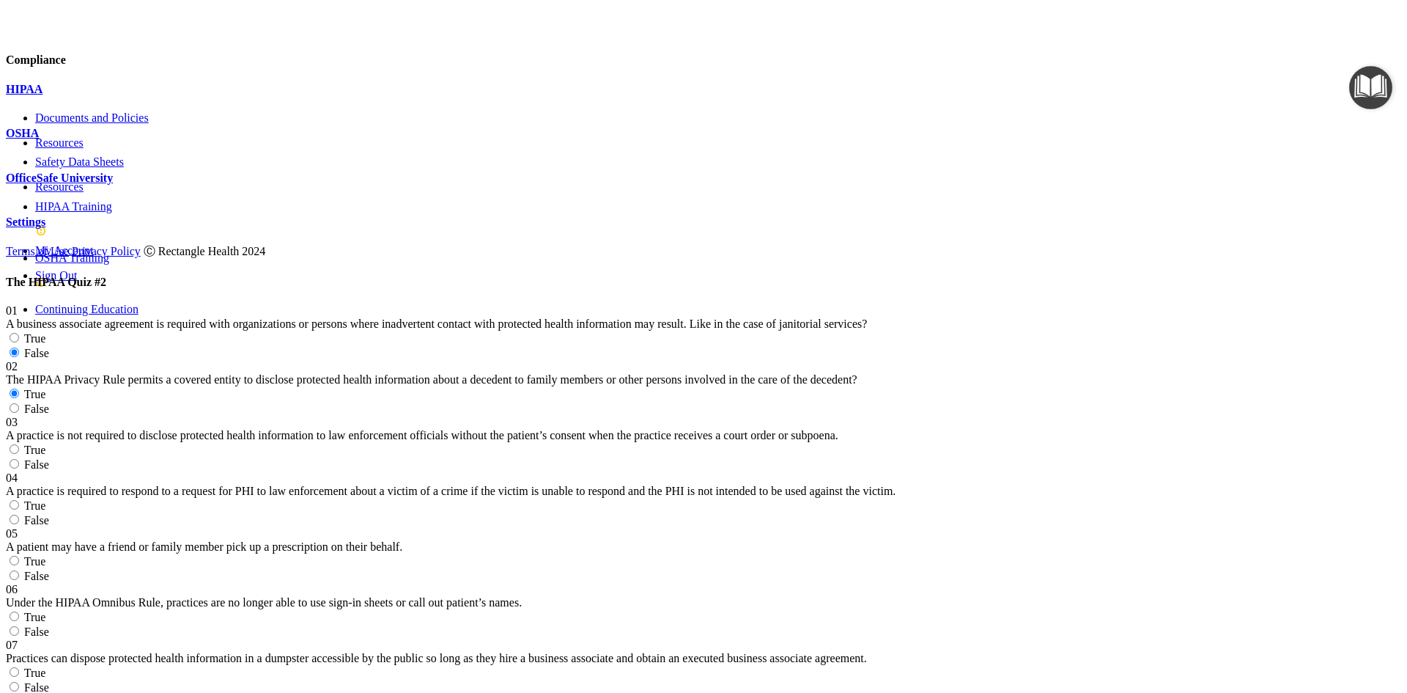
click at [19, 459] on input "False" at bounding box center [15, 464] width 10 height 10
radio input "true"
click at [45, 499] on label "True" at bounding box center [26, 505] width 40 height 12
click at [19, 500] on input "True" at bounding box center [15, 505] width 10 height 10
radio input "true"
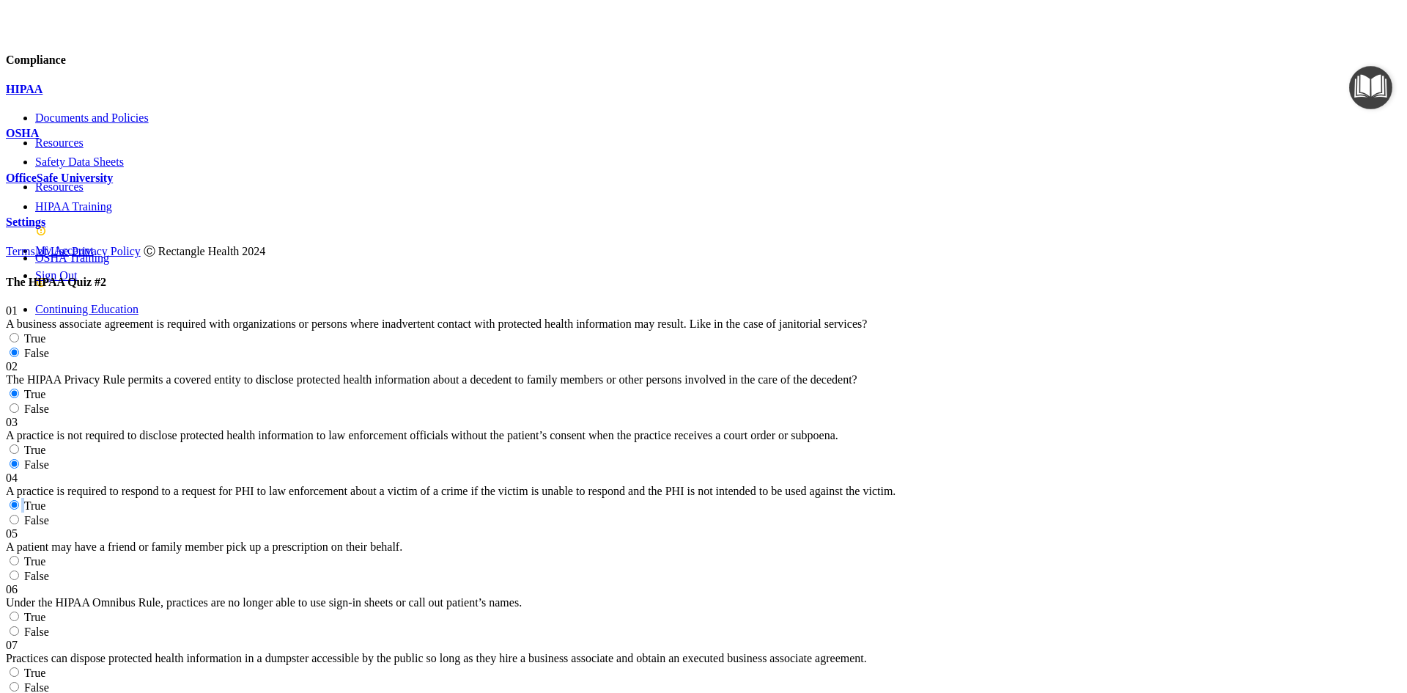
scroll to position [220, 0]
click at [46, 555] on span "True" at bounding box center [35, 561] width 22 height 12
click at [19, 556] on input "True" at bounding box center [15, 561] width 10 height 10
radio input "true"
click at [45, 611] on label "True" at bounding box center [26, 617] width 40 height 12
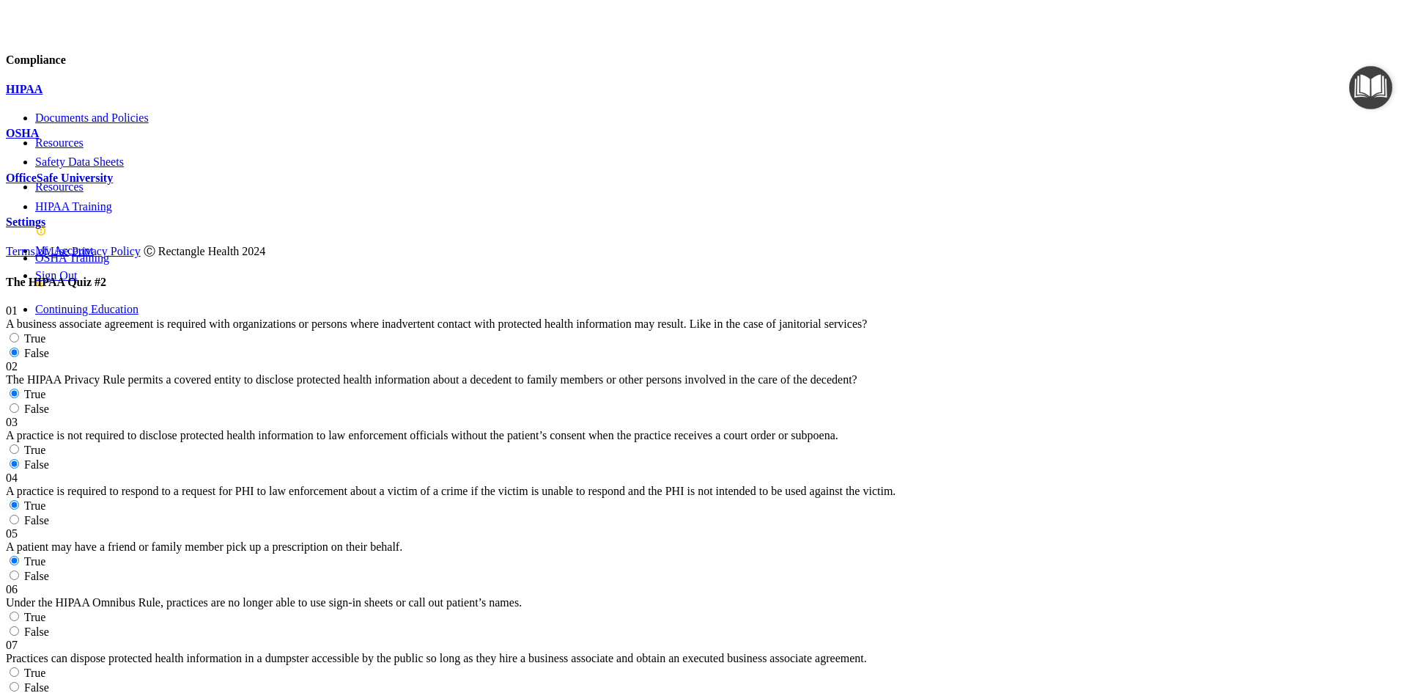
click at [19, 611] on input "True" at bounding box center [15, 616] width 10 height 10
radio input "true"
click at [19, 626] on input "False" at bounding box center [15, 631] width 10 height 10
radio input "true"
radio input "false"
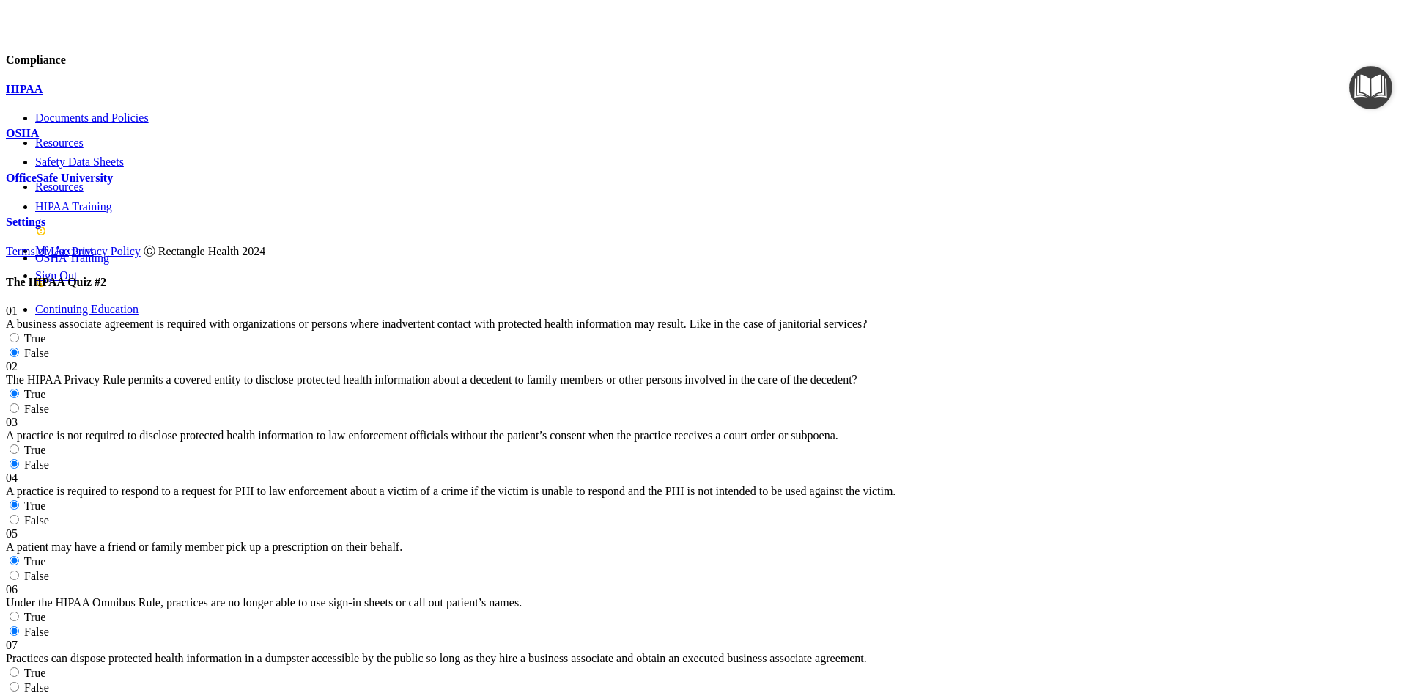
scroll to position [513, 0]
radio input "true"
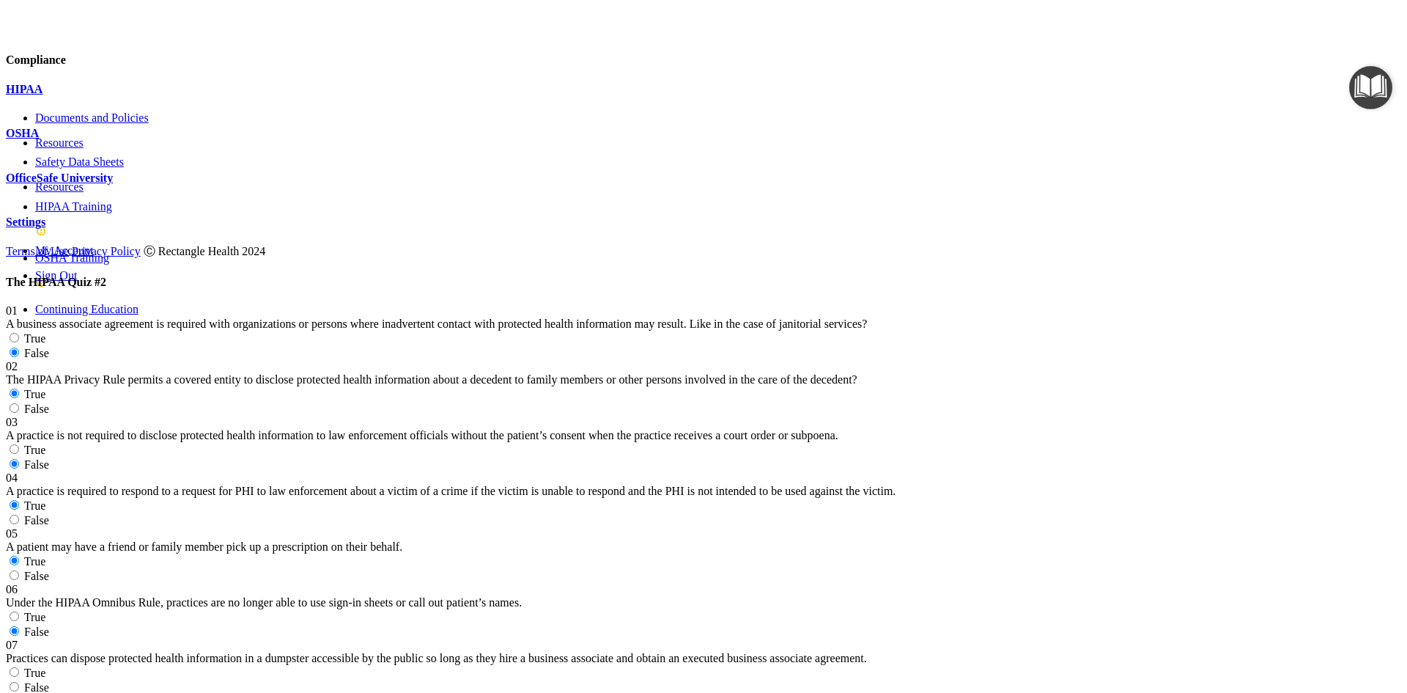
radio input "true"
click at [49, 681] on span "False" at bounding box center [36, 687] width 25 height 12
click at [19, 682] on input "False" at bounding box center [15, 687] width 10 height 10
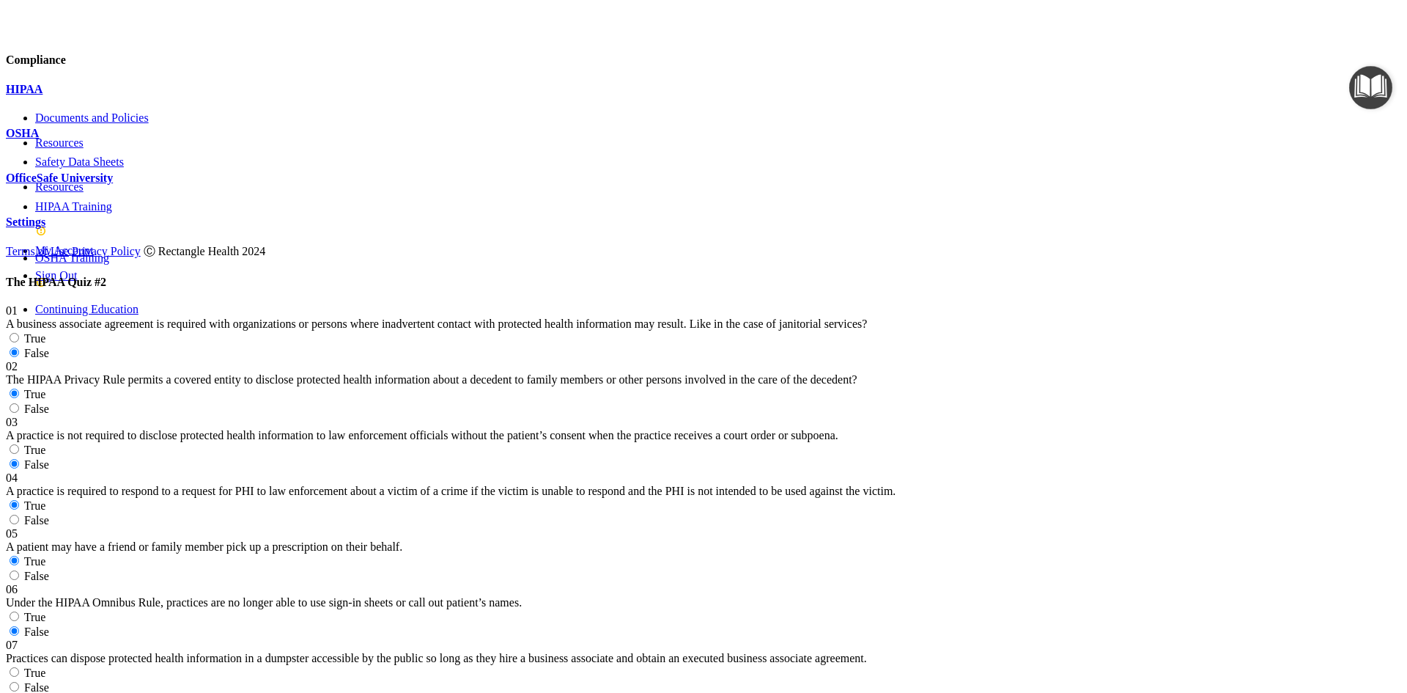
radio input "true"
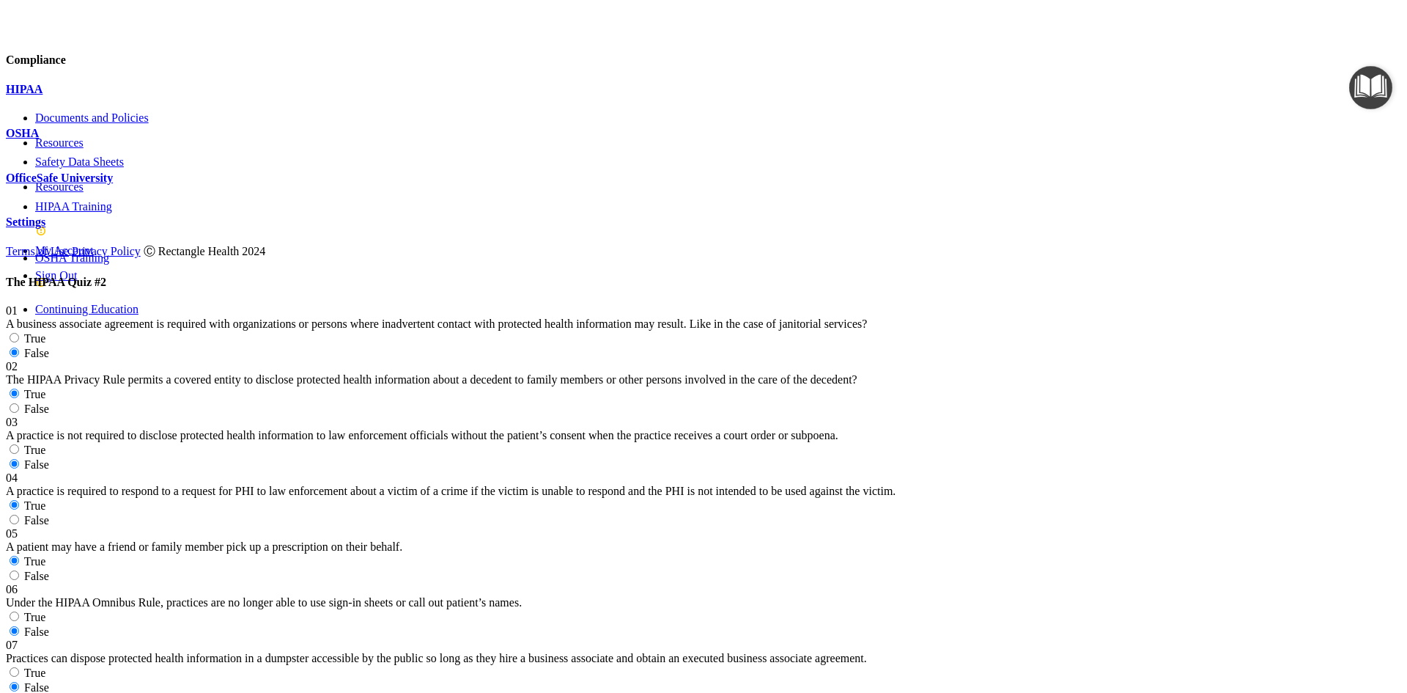
radio input "true"
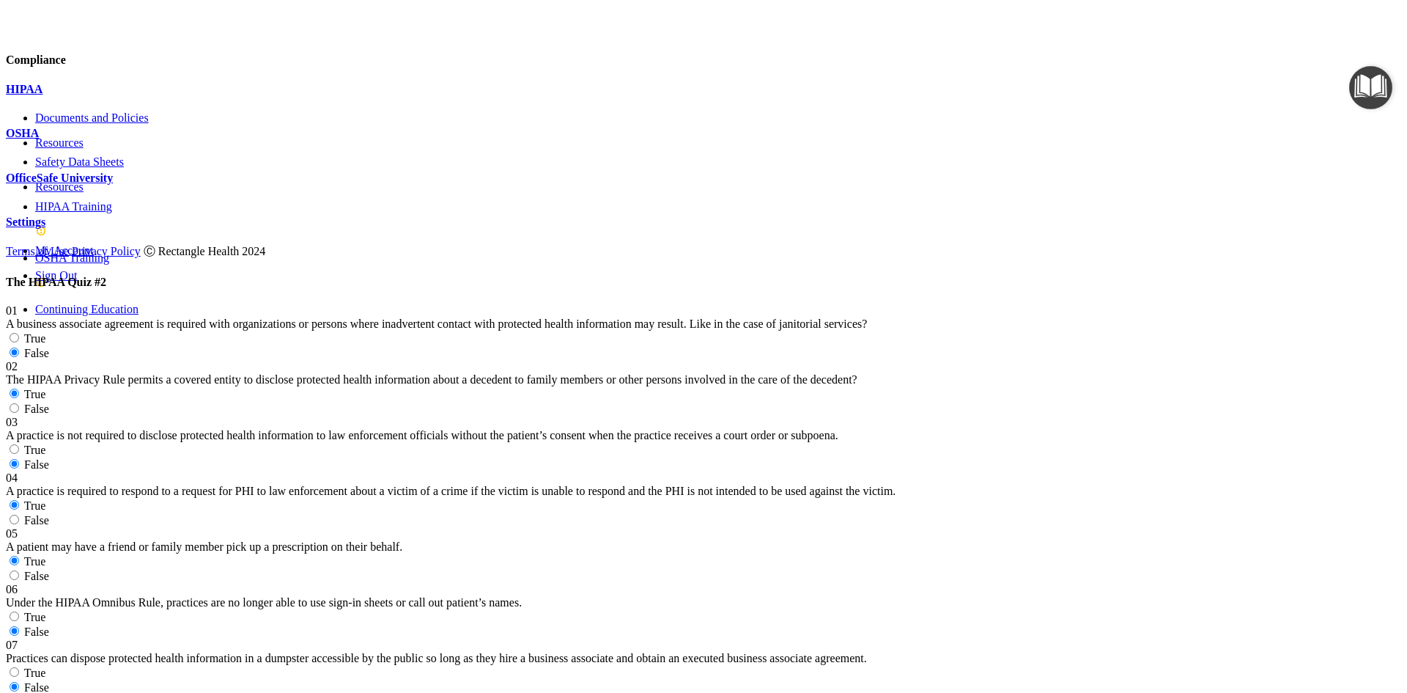
radio input "true"
radio input "false"
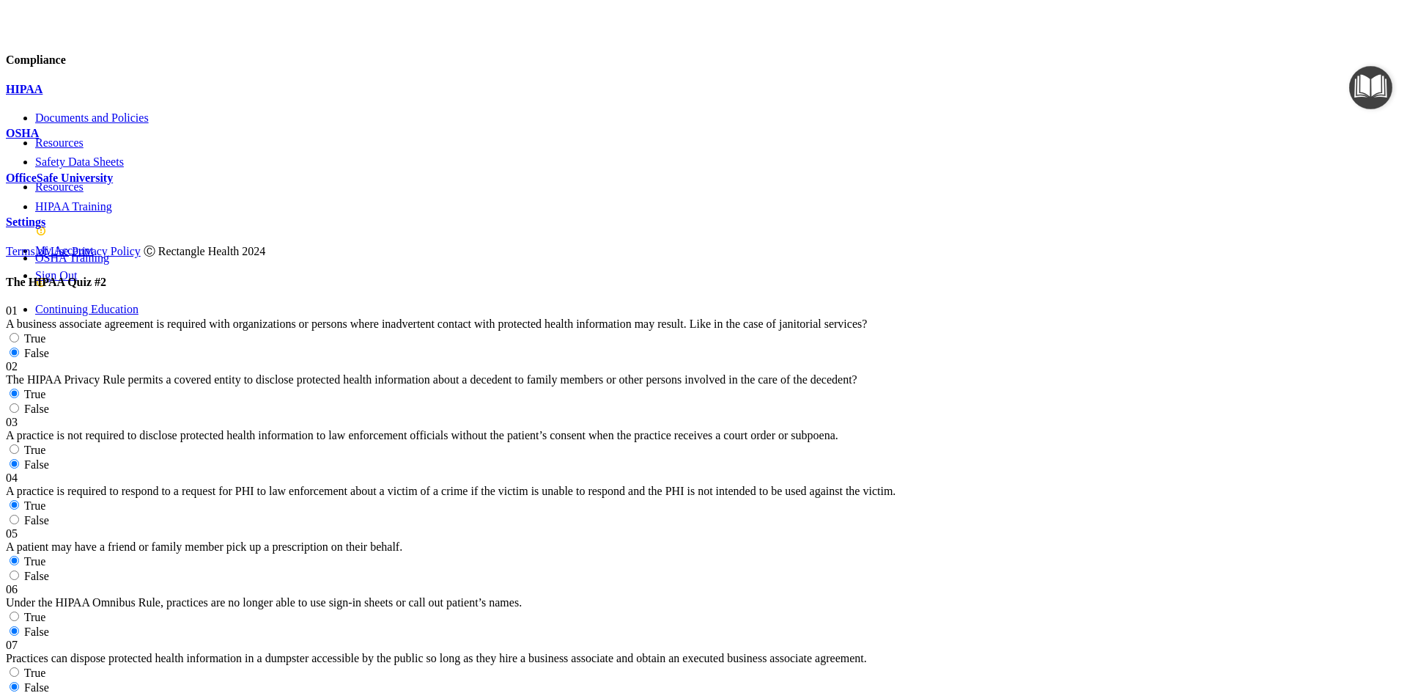
radio input "true"
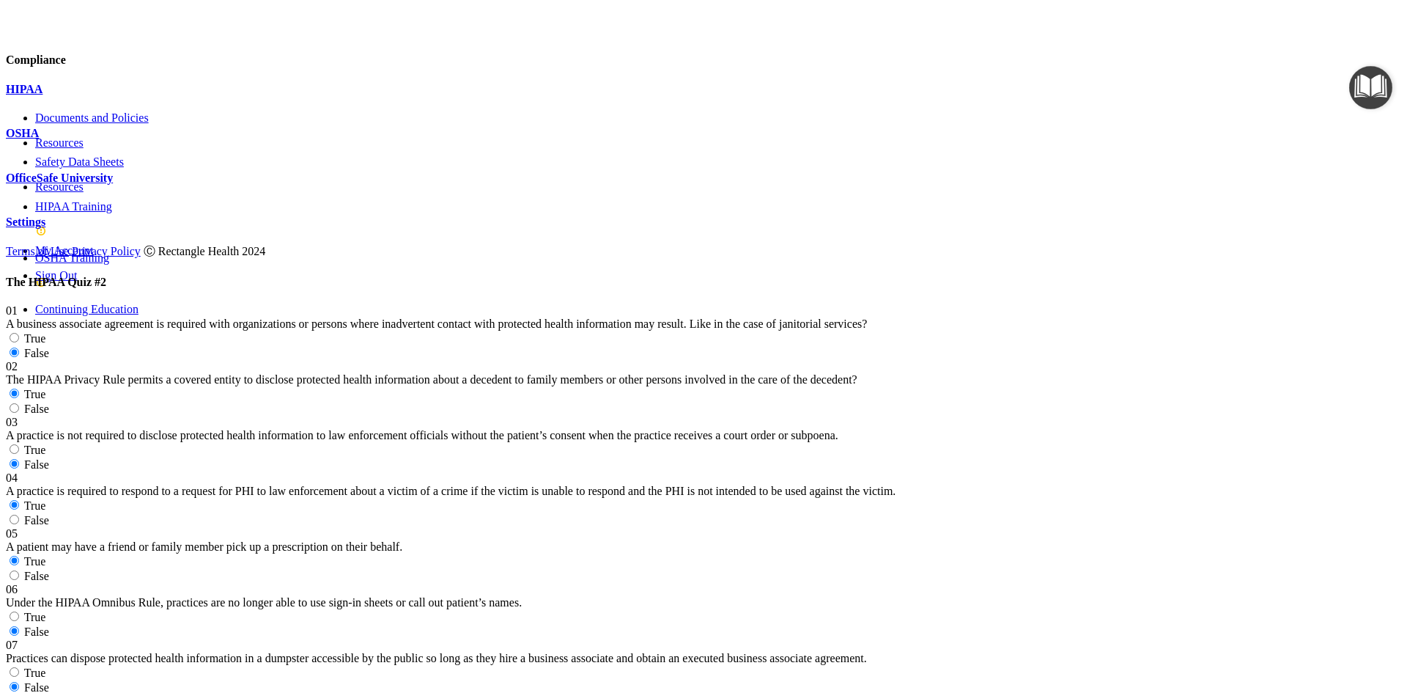
scroll to position [1466, 0]
radio input "true"
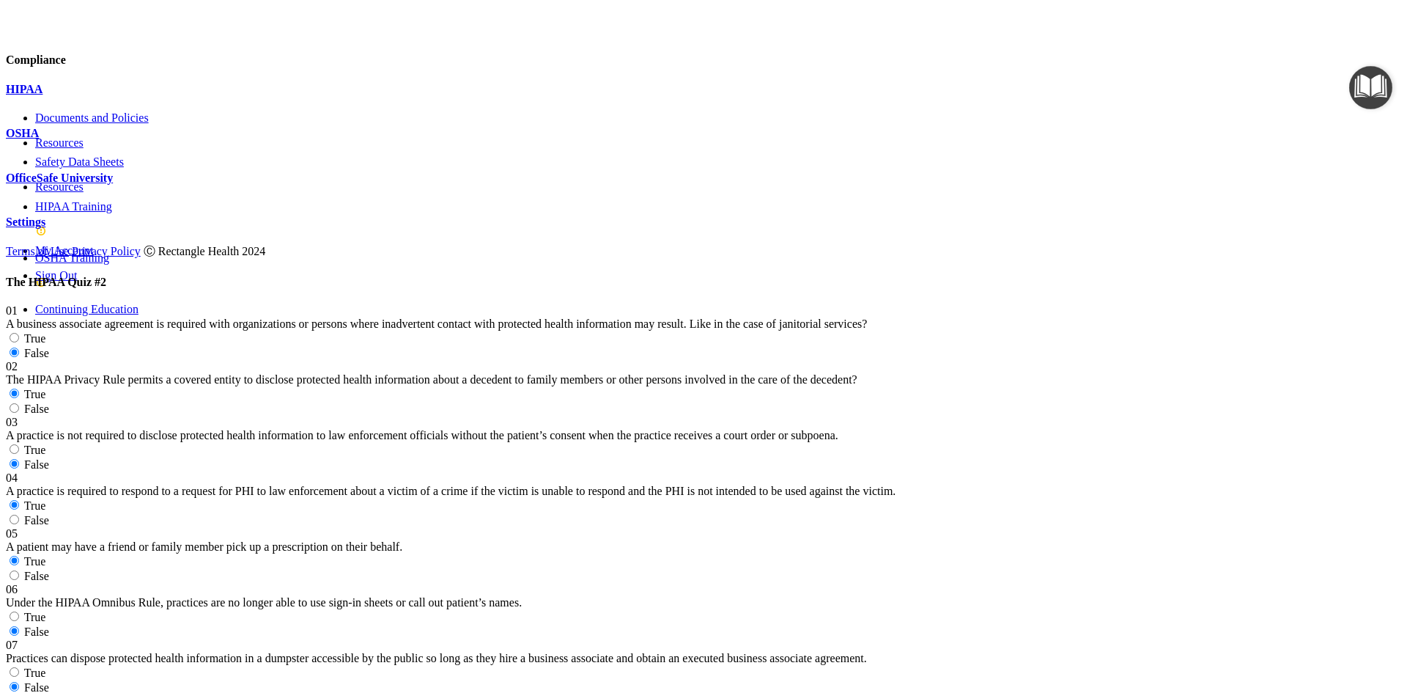
radio input "true"
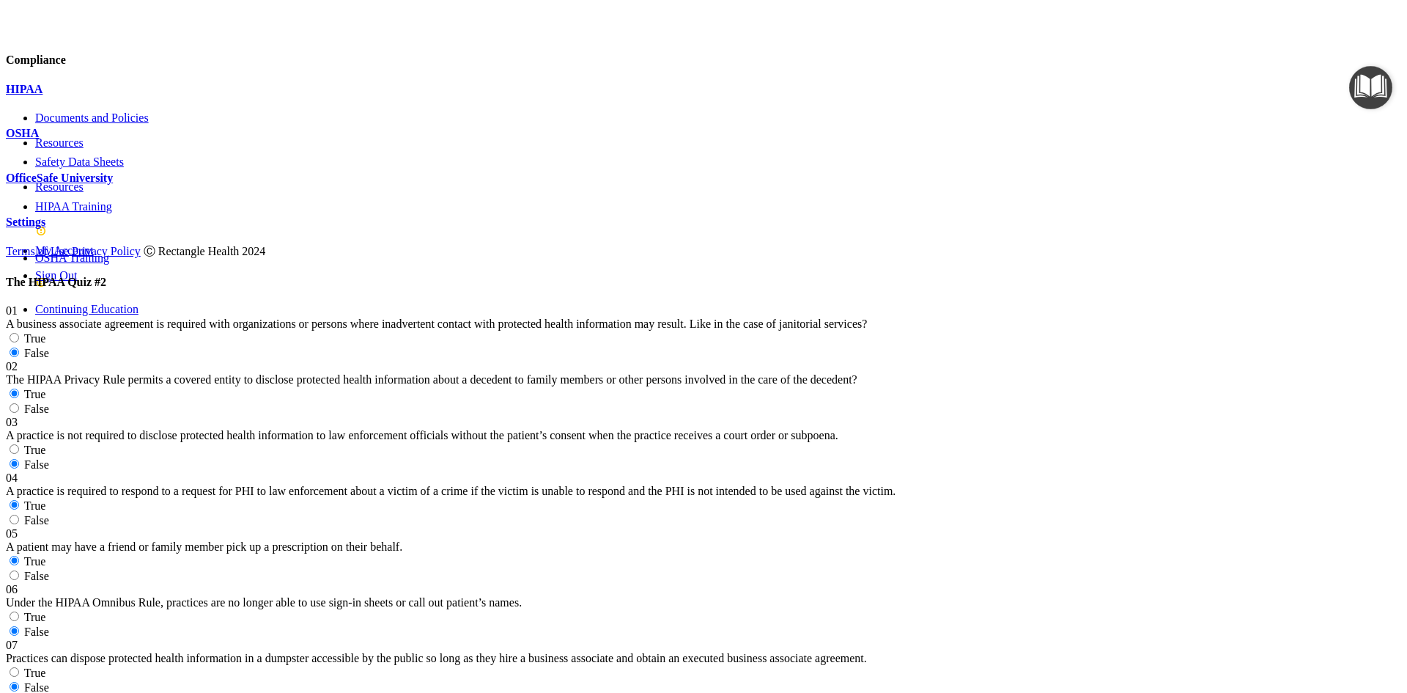
radio input "true"
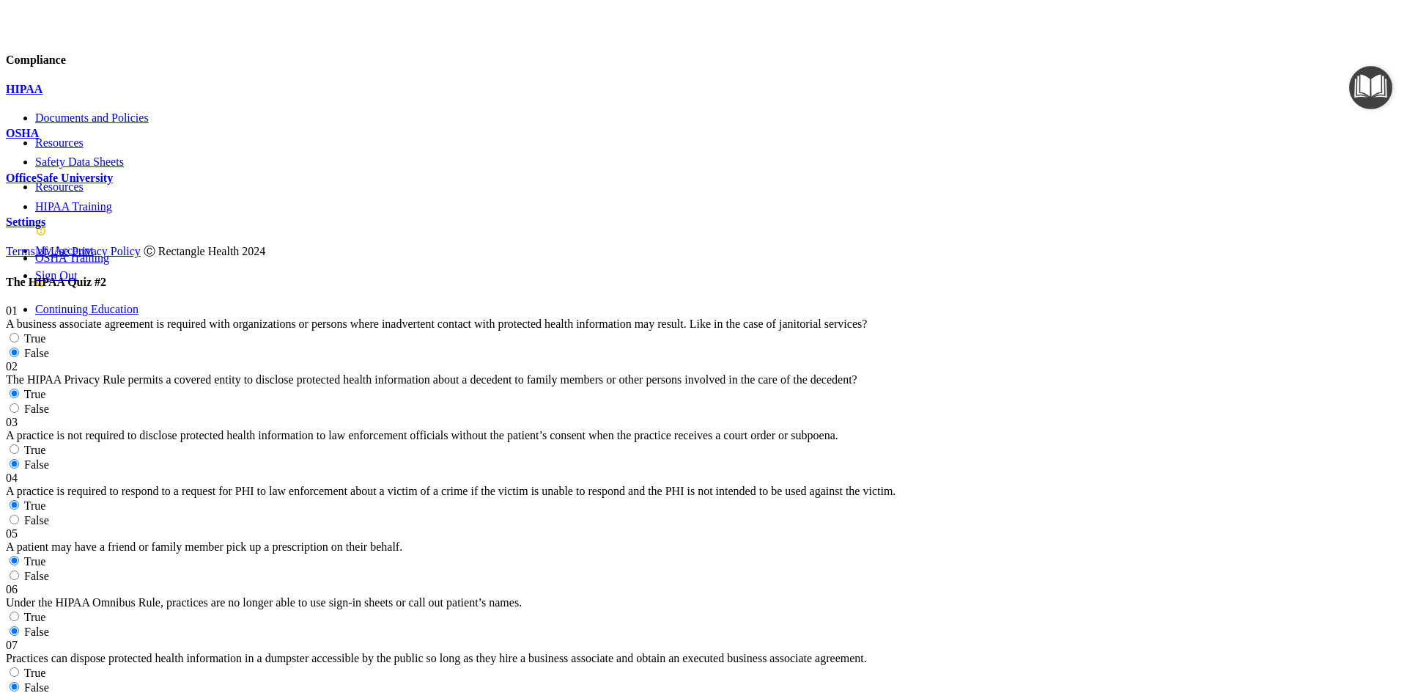
radio input "true"
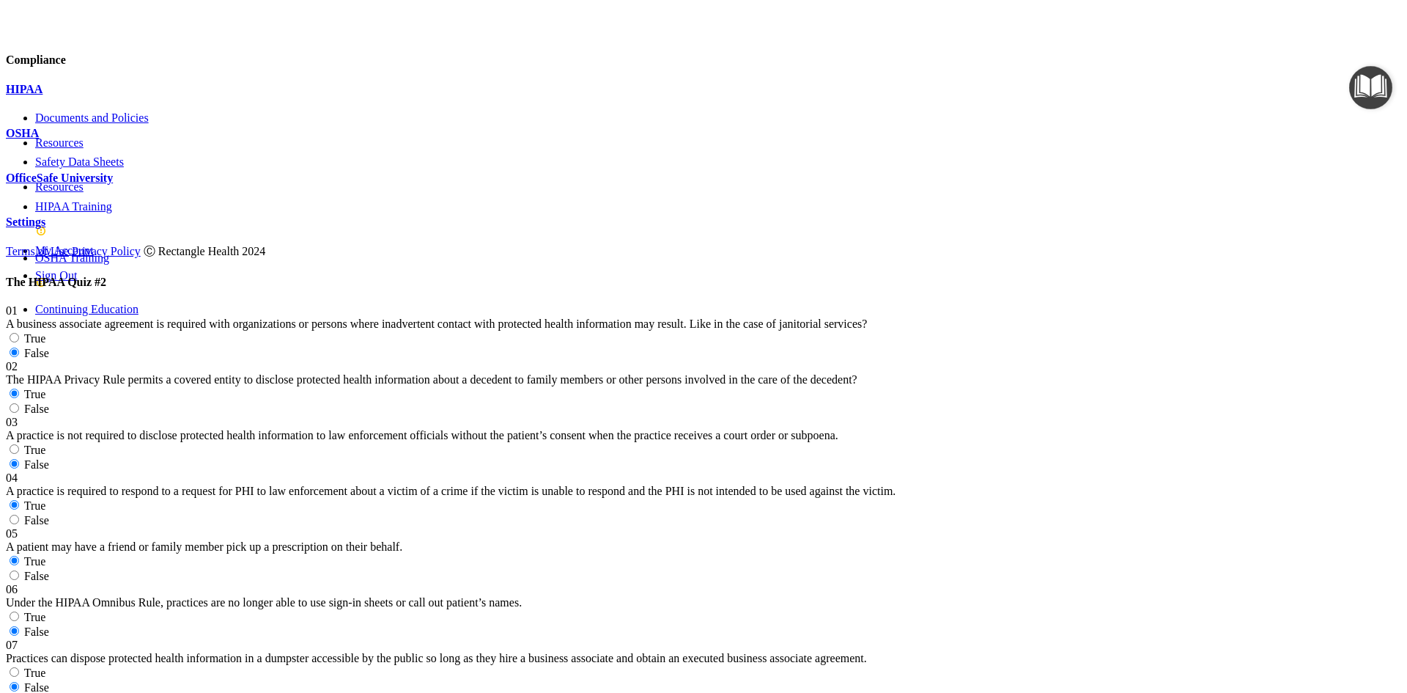
radio input "true"
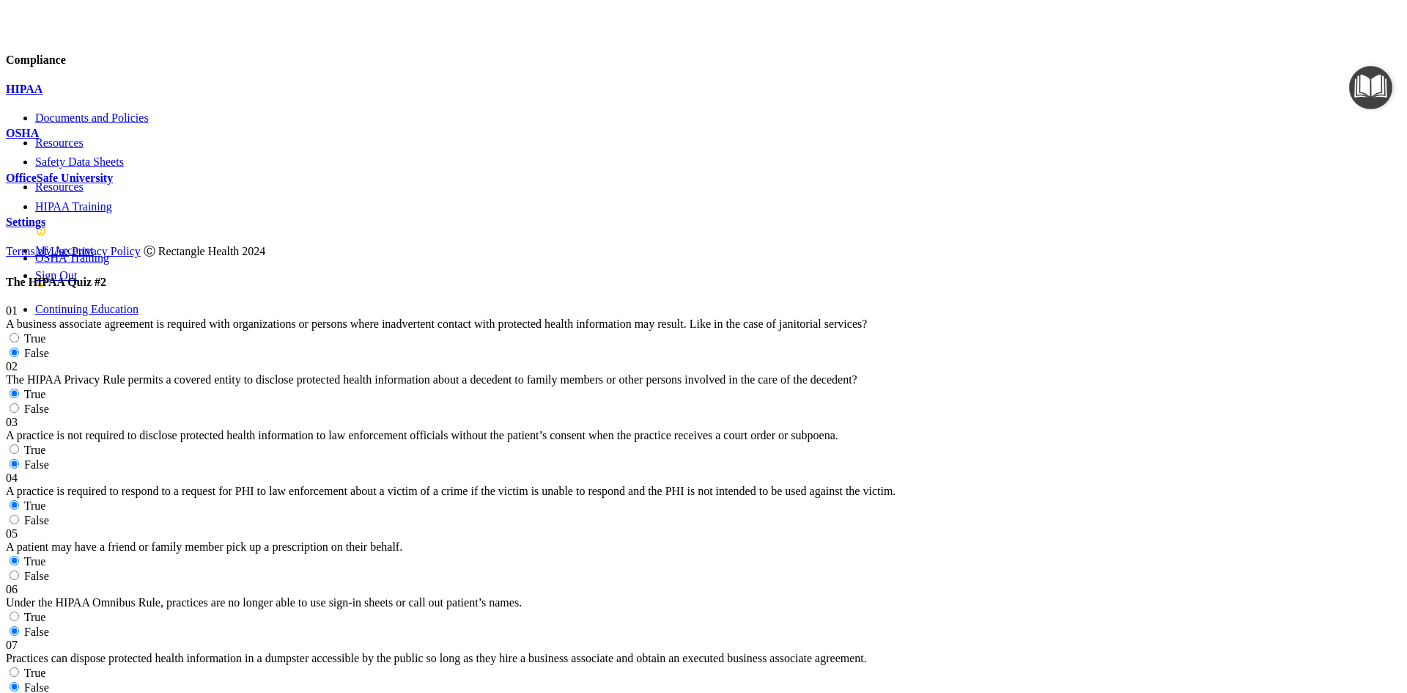
radio input "true"
drag, startPoint x: 946, startPoint y: 298, endPoint x: 940, endPoint y: 290, distance: 10.6
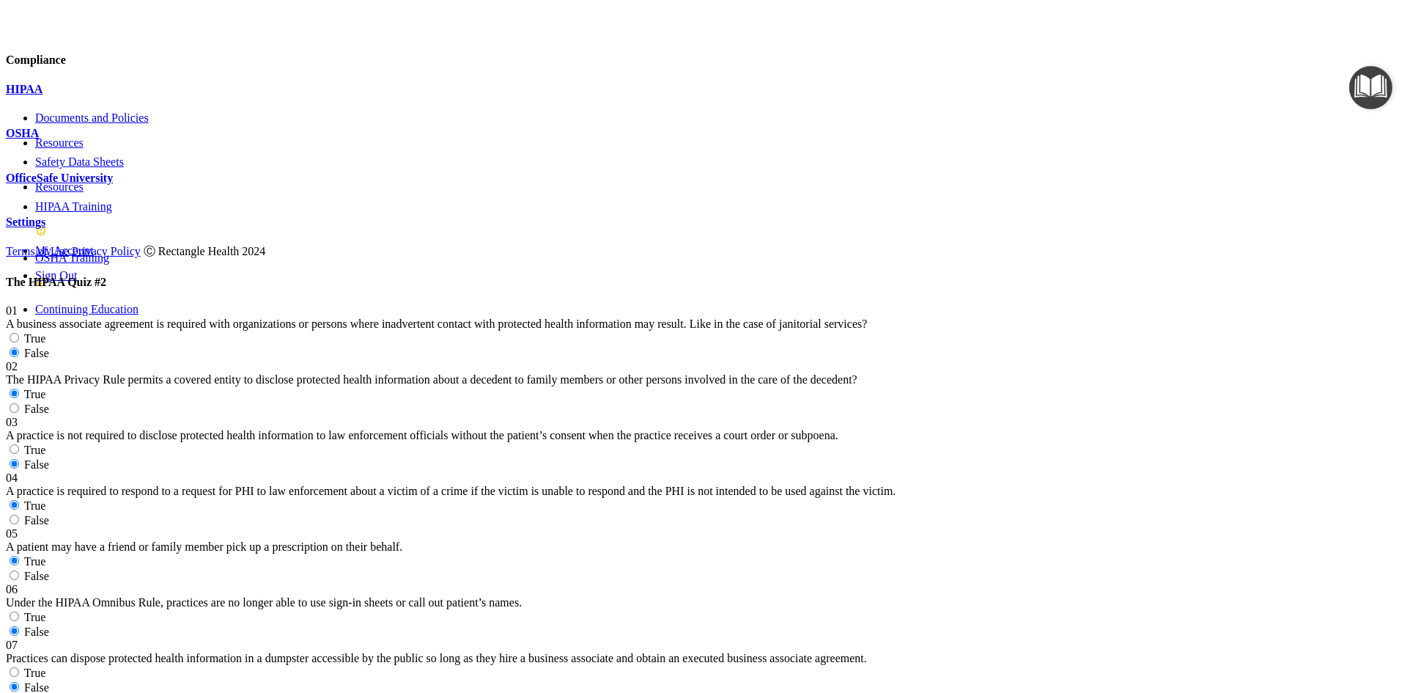
radio input "true"
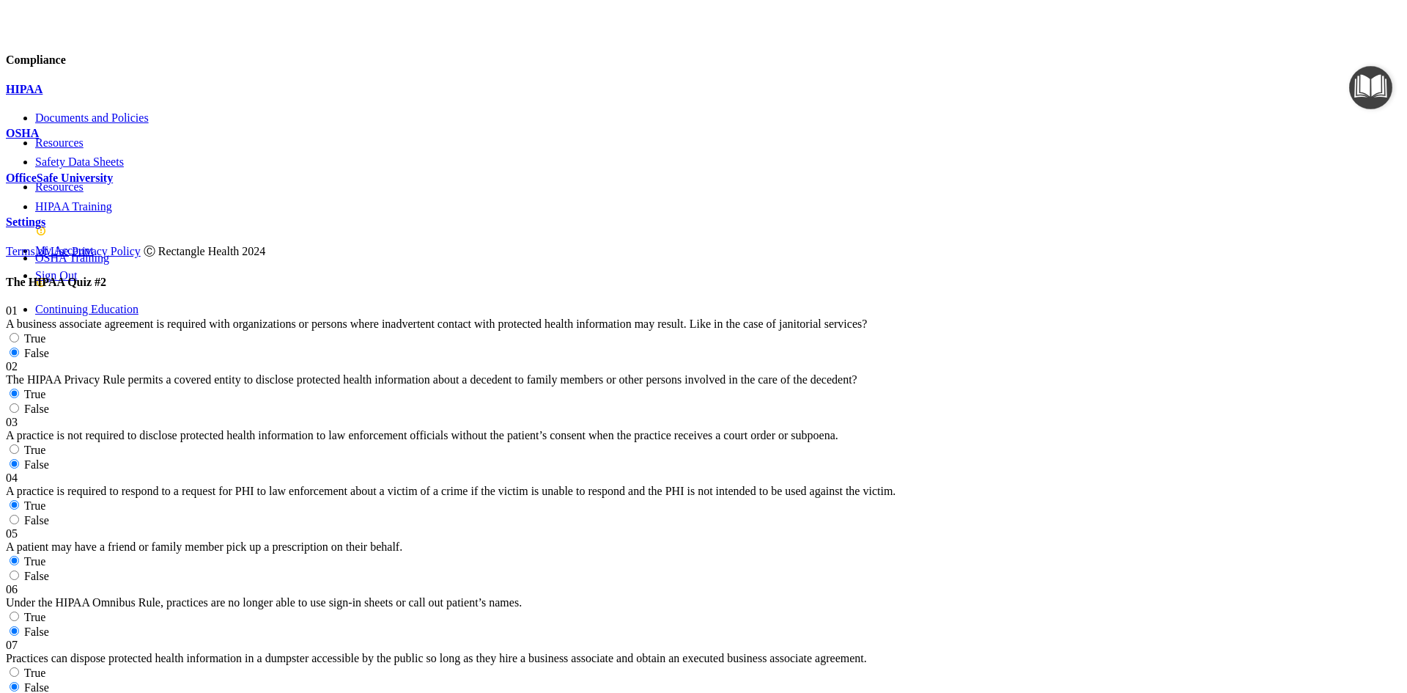
radio input "true"
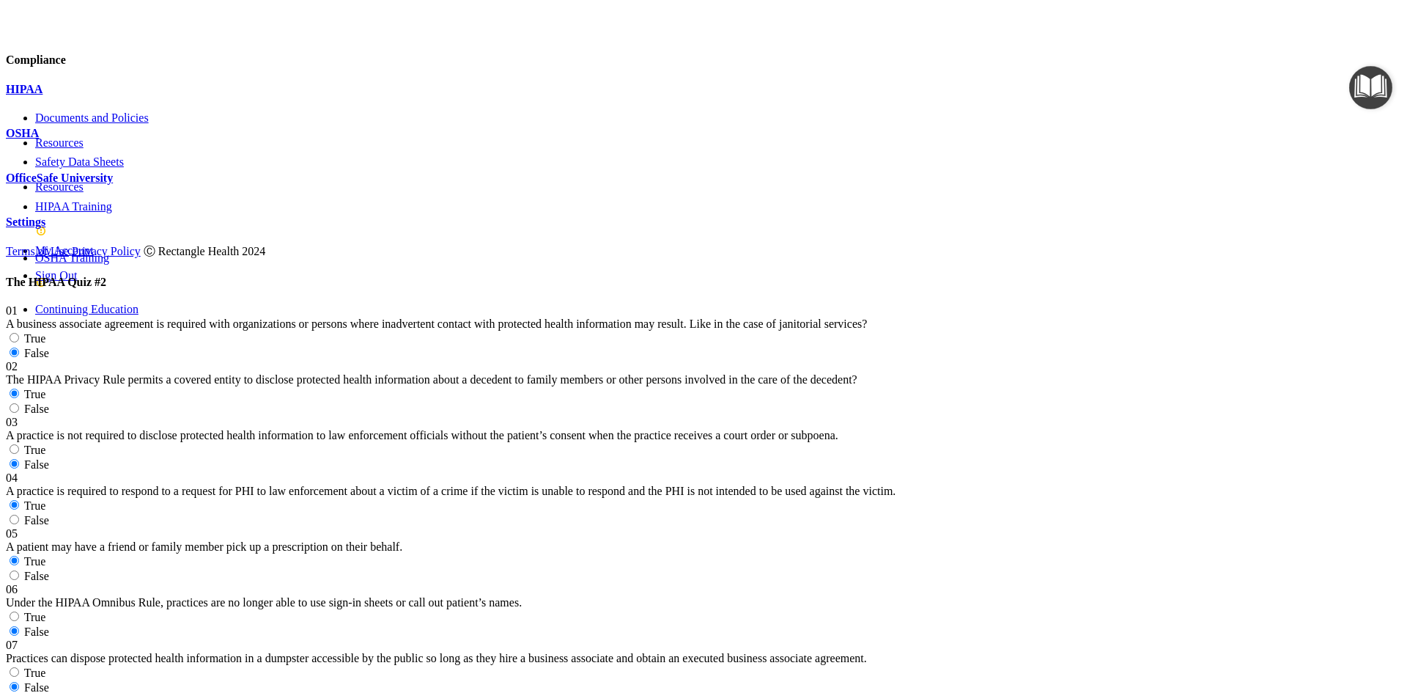
scroll to position [2720, 0]
